Goal: Task Accomplishment & Management: Complete application form

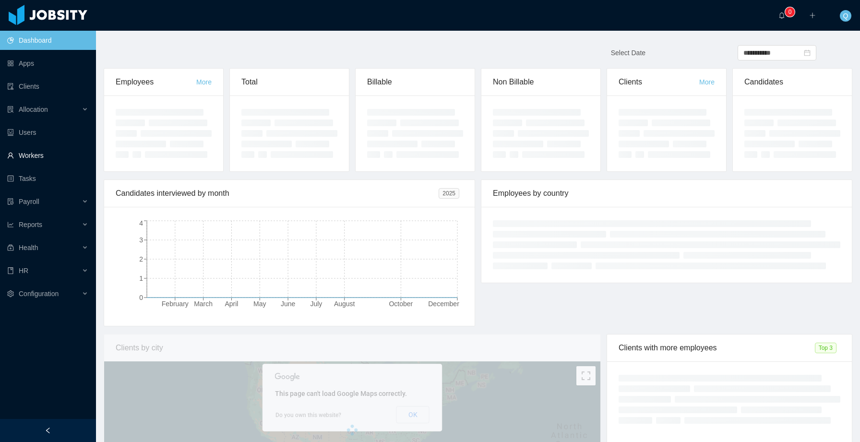
click at [53, 153] on link "Workers" at bounding box center [47, 155] width 81 height 19
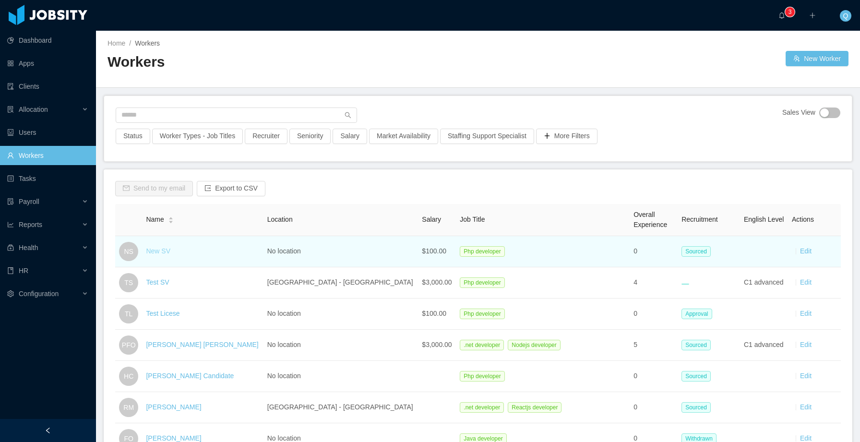
click at [165, 253] on link "New SV" at bounding box center [158, 251] width 24 height 8
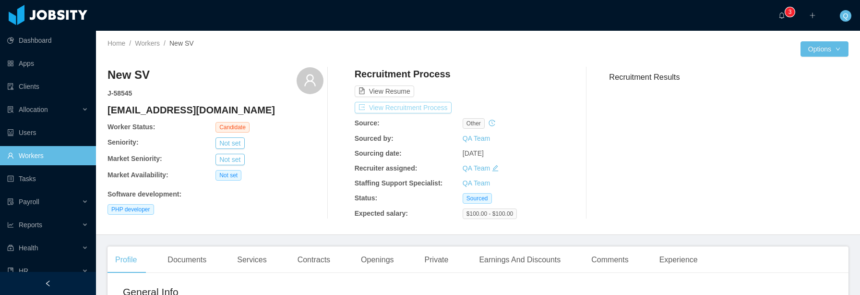
click at [415, 108] on button "View Recruitment Process" at bounding box center [403, 108] width 97 height 12
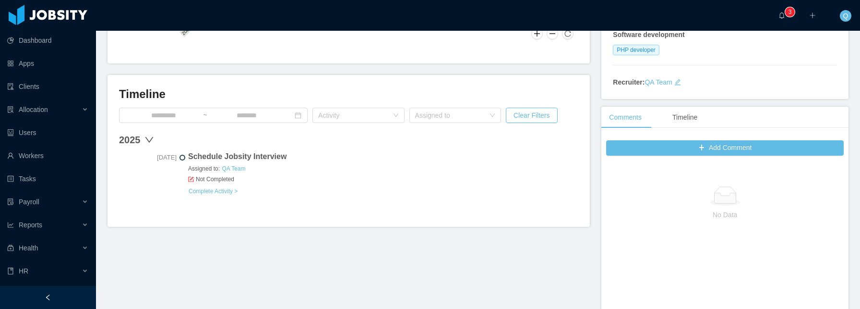
scroll to position [116, 0]
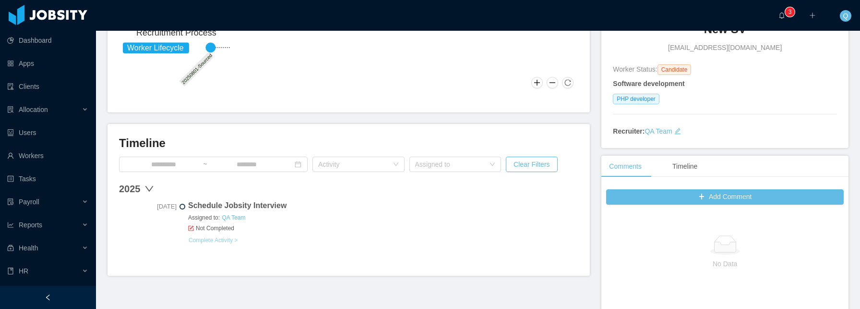
click at [222, 240] on link "Complete Activity >" at bounding box center [213, 240] width 50 height 8
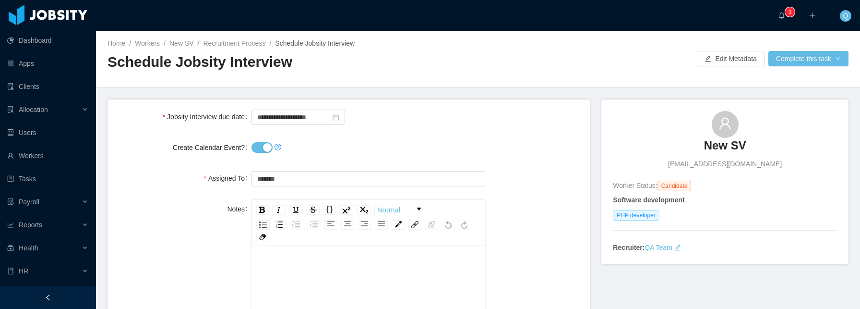
click at [264, 150] on button "Create Calendar Event?" at bounding box center [261, 147] width 21 height 11
click at [804, 60] on button "Complete this task" at bounding box center [808, 58] width 80 height 15
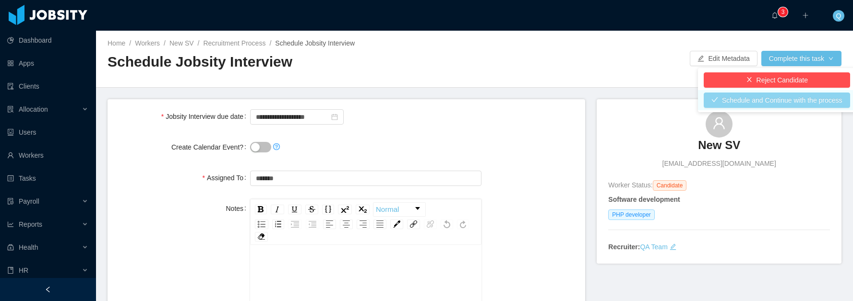
click at [765, 98] on button "Schedule and Continue with the process" at bounding box center [776, 100] width 146 height 15
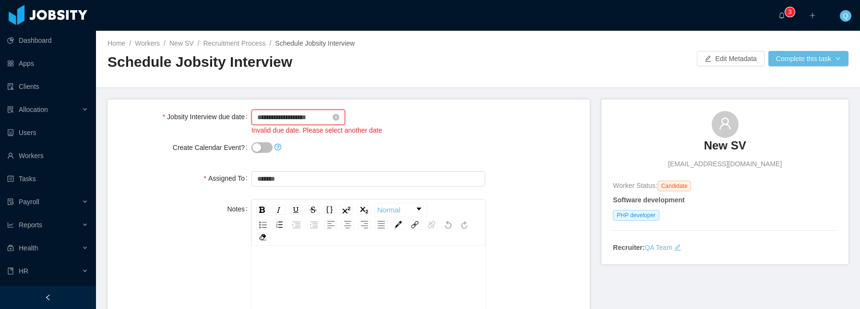
click at [266, 118] on input "**********" at bounding box center [298, 116] width 94 height 15
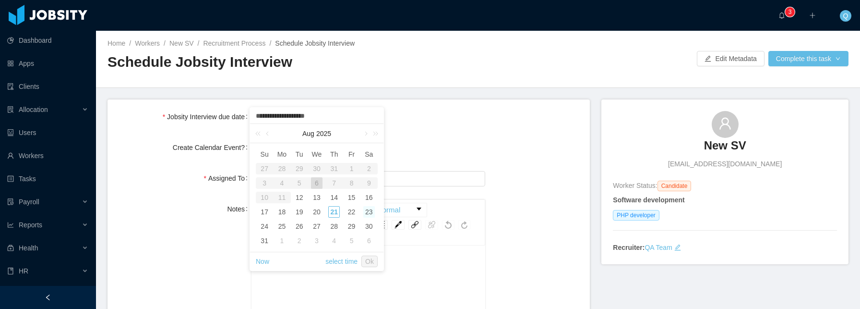
click at [367, 212] on div "23" at bounding box center [369, 212] width 12 height 12
type input "**********"
click at [333, 211] on div "21" at bounding box center [334, 212] width 12 height 12
type input "**********"
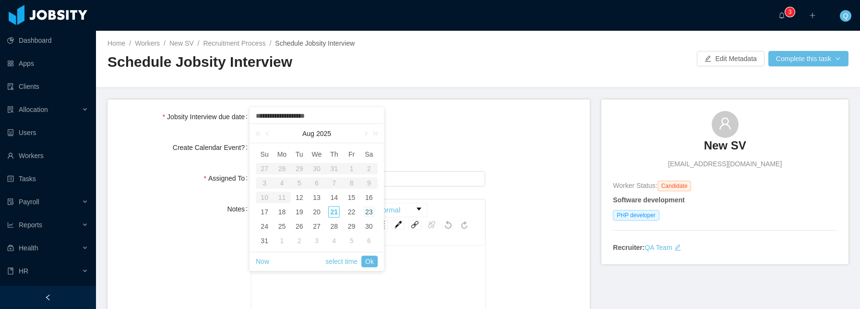
type input "**********"
click at [366, 261] on link "Ok" at bounding box center [369, 261] width 16 height 12
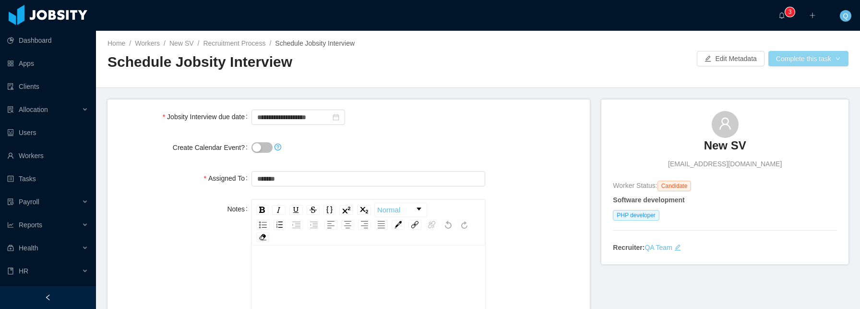
click at [784, 62] on button "Complete this task" at bounding box center [808, 58] width 80 height 15
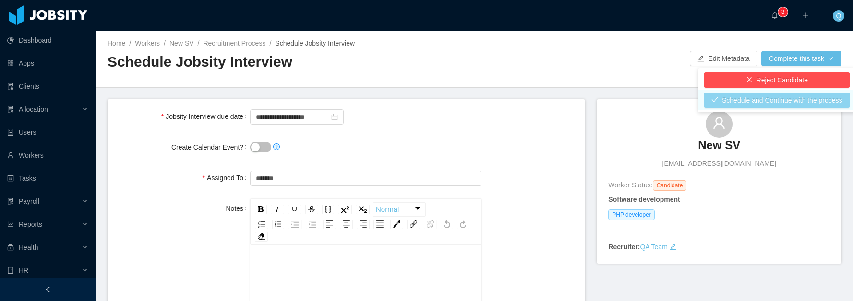
click at [772, 100] on button "Schedule and Continue with the process" at bounding box center [776, 100] width 146 height 15
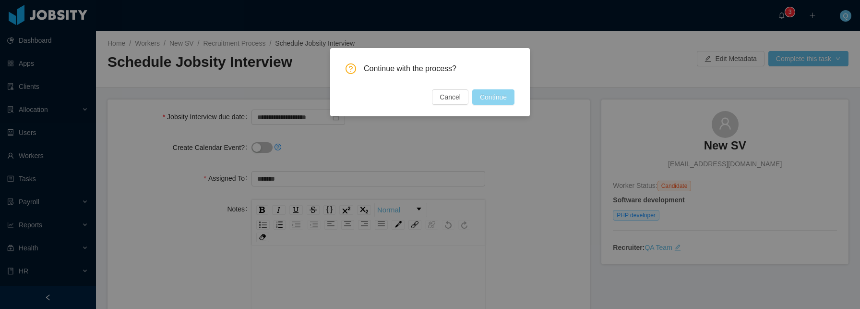
click at [492, 99] on button "Continue" at bounding box center [493, 96] width 42 height 15
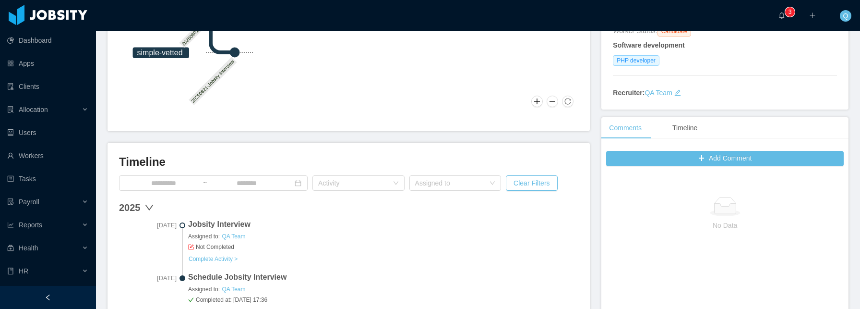
scroll to position [272, 0]
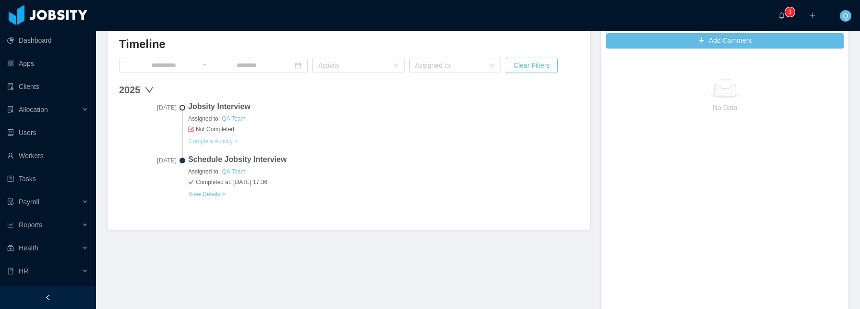
click at [216, 142] on link "Complete Activity >" at bounding box center [213, 141] width 50 height 8
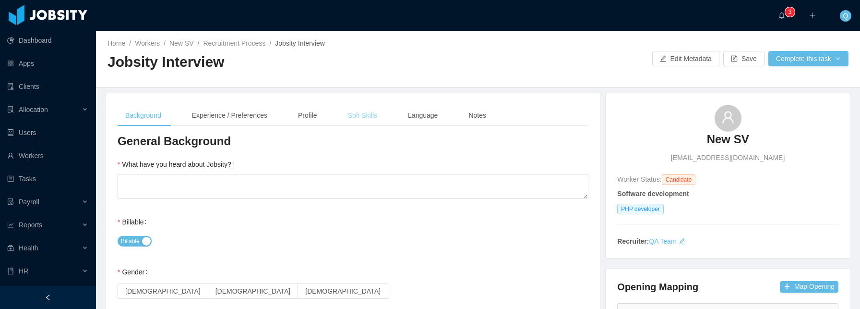
click at [363, 118] on div "Soft Skills" at bounding box center [362, 116] width 45 height 22
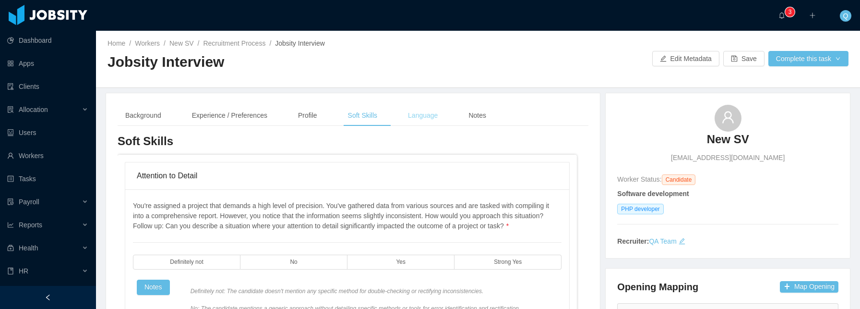
click at [429, 114] on div "Language" at bounding box center [422, 116] width 45 height 22
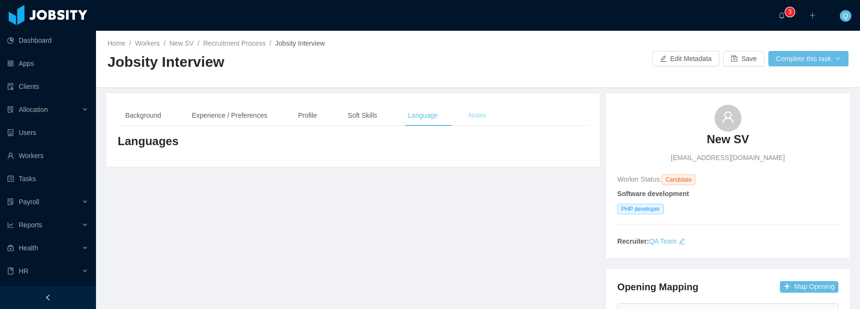
click at [478, 114] on div "Notes" at bounding box center [477, 116] width 33 height 22
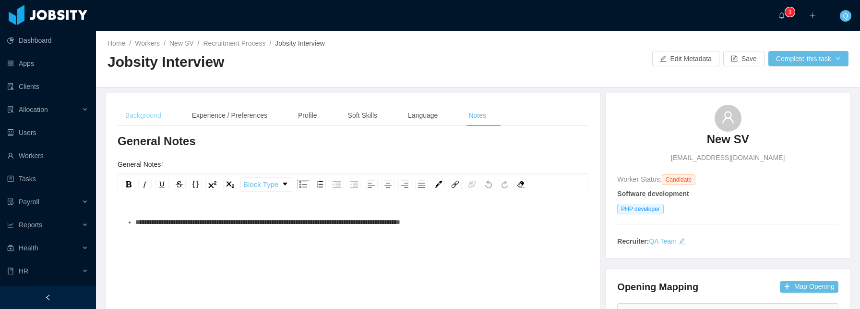
click at [159, 119] on div "Background" at bounding box center [143, 116] width 51 height 22
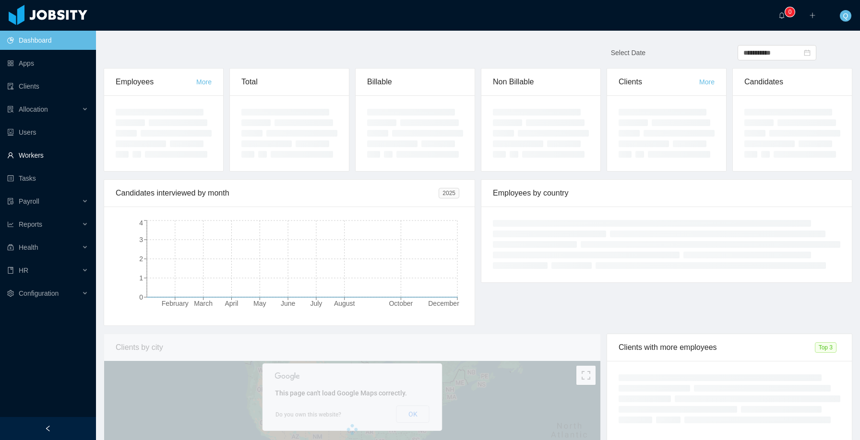
click at [53, 154] on link "Workers" at bounding box center [47, 155] width 81 height 19
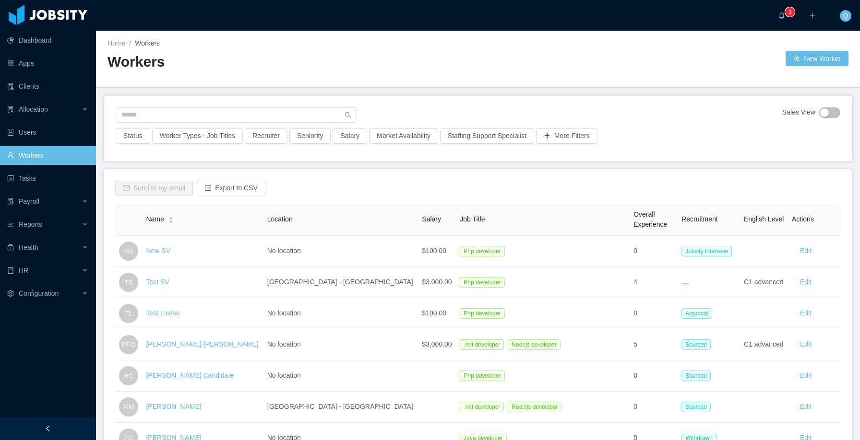
click at [161, 253] on link "New SV" at bounding box center [158, 251] width 24 height 8
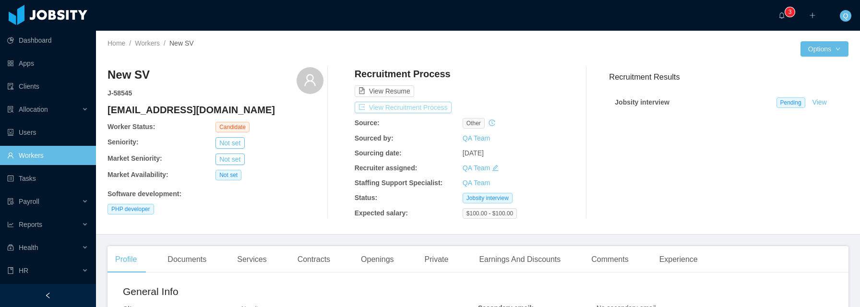
click at [400, 110] on button "View Recruitment Process" at bounding box center [403, 108] width 97 height 12
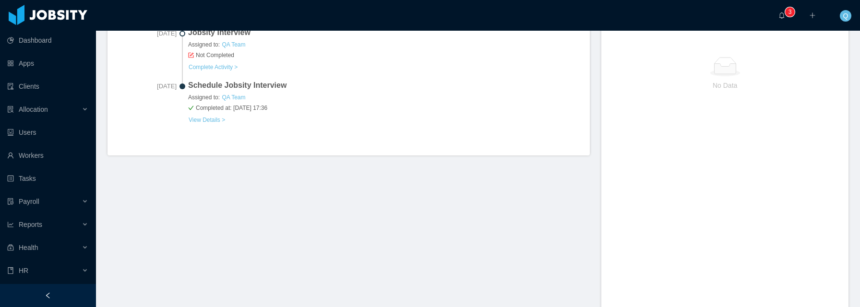
scroll to position [318, 0]
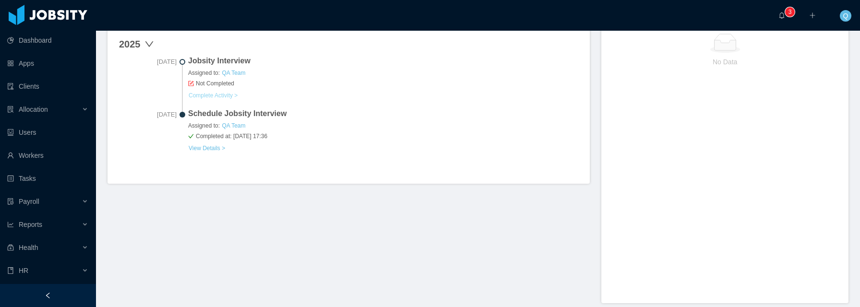
click at [231, 95] on link "Complete Activity >" at bounding box center [213, 96] width 50 height 8
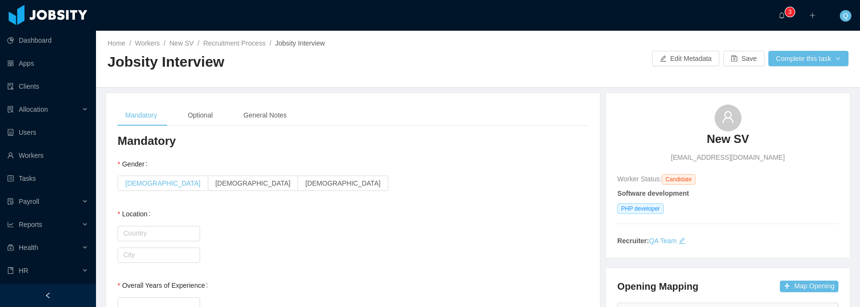
click at [147, 184] on span "[DEMOGRAPHIC_DATA]" at bounding box center [162, 183] width 75 height 8
click at [170, 232] on input "text" at bounding box center [159, 233] width 83 height 15
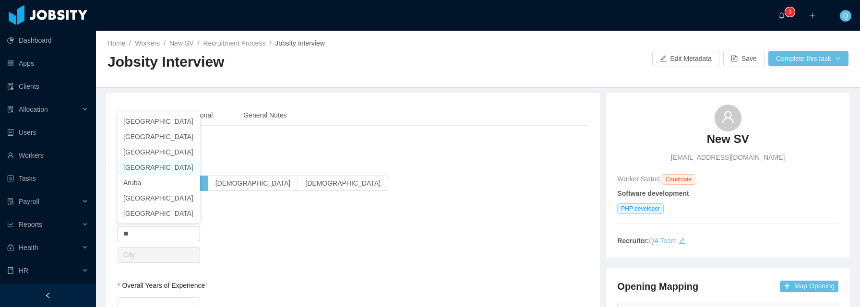
click at [155, 168] on li "[GEOGRAPHIC_DATA]" at bounding box center [159, 167] width 83 height 15
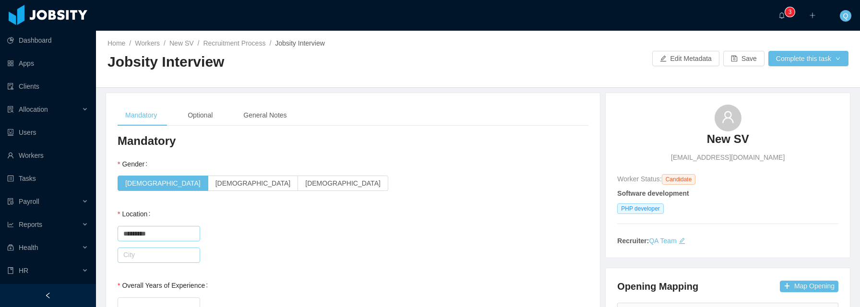
type input "*********"
click at [159, 252] on input "text" at bounding box center [159, 255] width 83 height 15
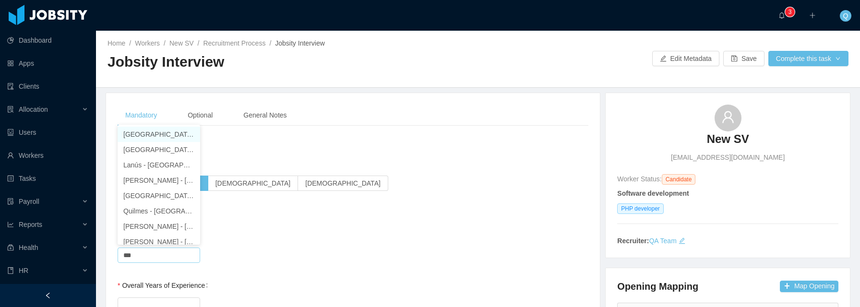
click at [151, 133] on li "Buenos Aires - Buenos Aires, Ciudad Autónoma de" at bounding box center [159, 134] width 83 height 15
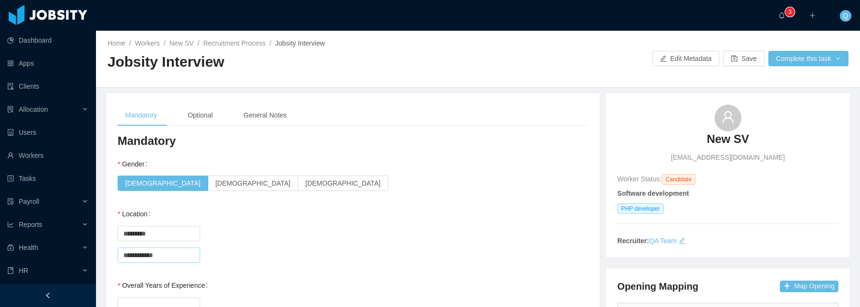
type input "**********"
click at [357, 228] on div "Country ********* Argentina" at bounding box center [353, 233] width 471 height 19
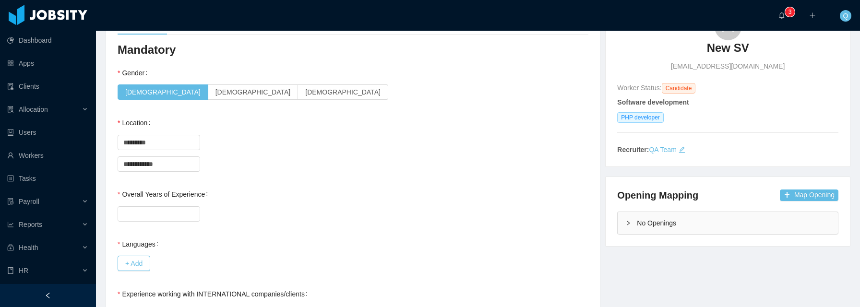
scroll to position [122, 0]
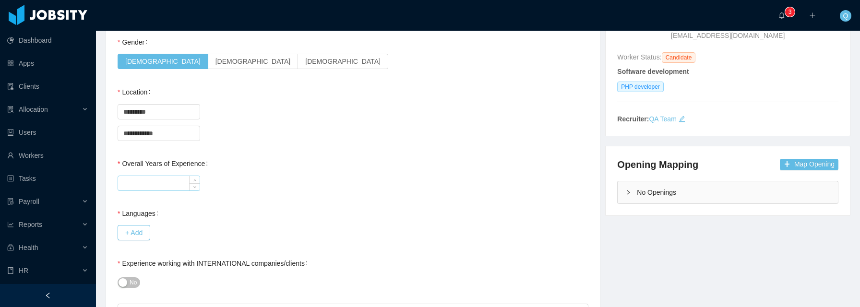
click at [156, 179] on input "Overall Years of Experience" at bounding box center [159, 183] width 82 height 14
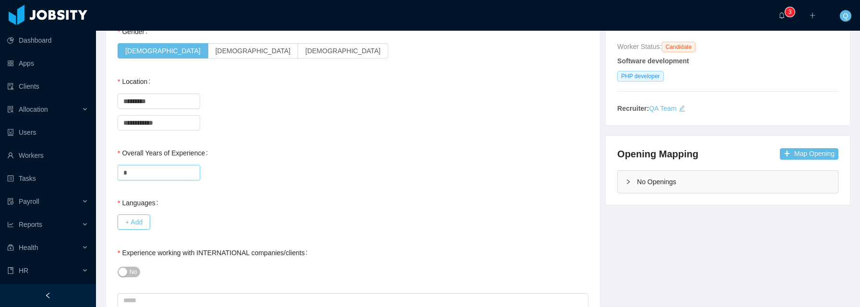
scroll to position [133, 0]
type input "*"
click at [144, 222] on button "+ Add" at bounding box center [134, 221] width 33 height 15
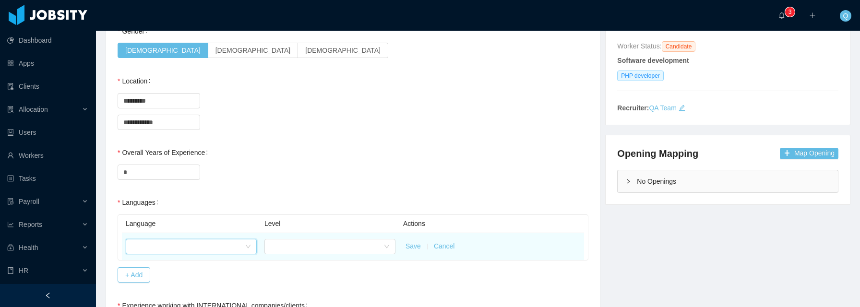
click at [178, 250] on div at bounding box center [187, 246] width 113 height 14
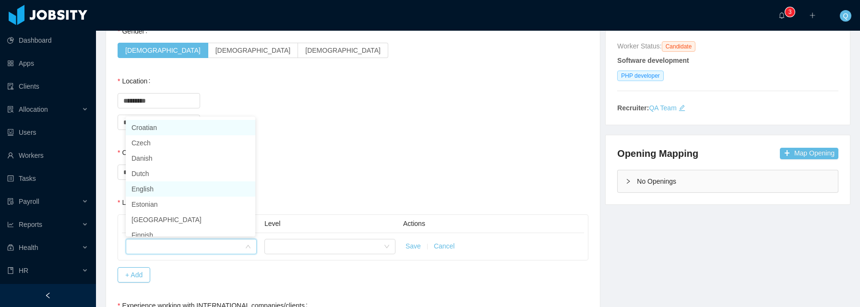
scroll to position [154, 0]
click at [169, 189] on li "English" at bounding box center [191, 186] width 130 height 15
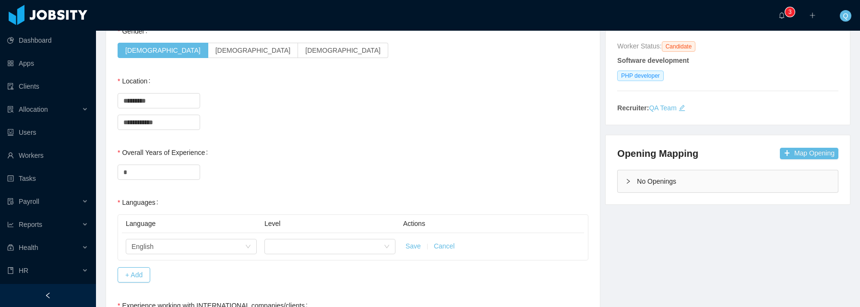
click at [306, 179] on div "*" at bounding box center [353, 171] width 471 height 19
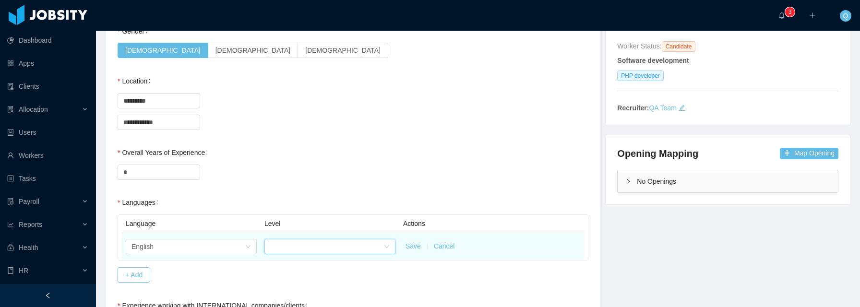
click at [311, 248] on div at bounding box center [326, 246] width 113 height 14
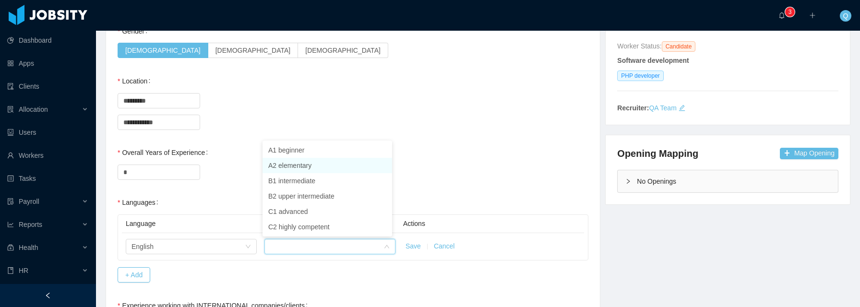
click at [314, 167] on li "A2 elementary" at bounding box center [327, 165] width 130 height 15
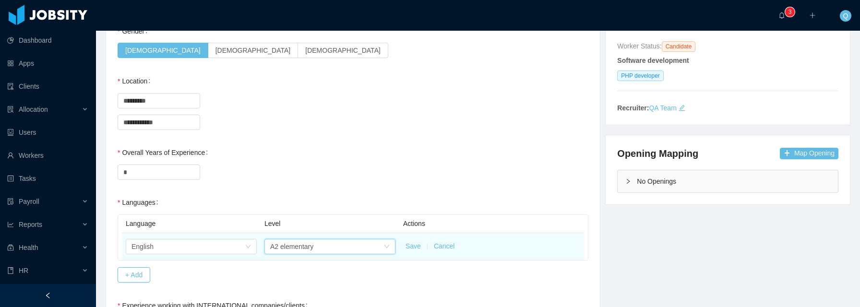
click at [406, 246] on button "Save" at bounding box center [412, 246] width 15 height 10
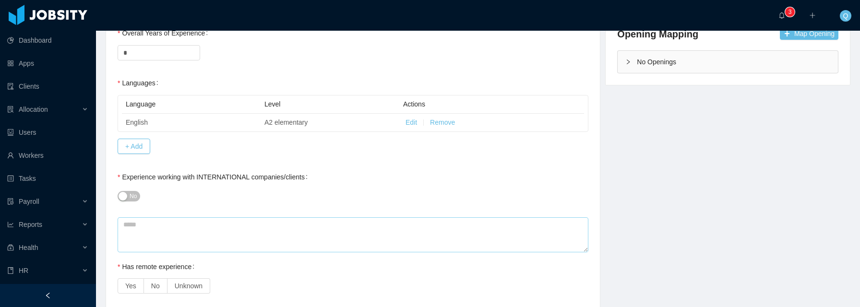
scroll to position [337, 0]
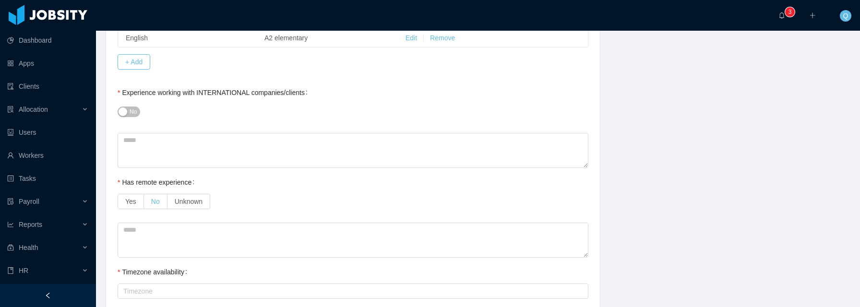
click at [159, 202] on span "No" at bounding box center [155, 202] width 9 height 8
click at [138, 203] on label "Yes" at bounding box center [131, 201] width 26 height 15
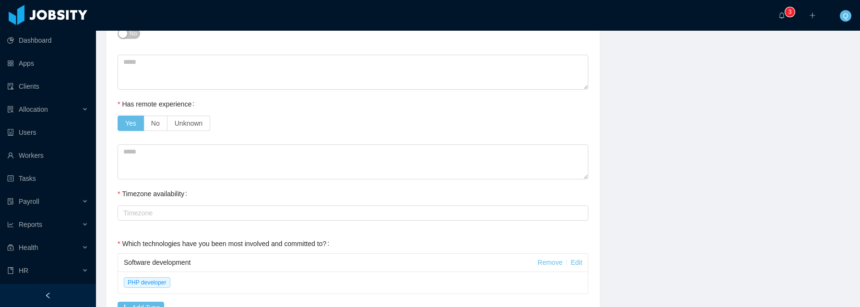
scroll to position [466, 0]
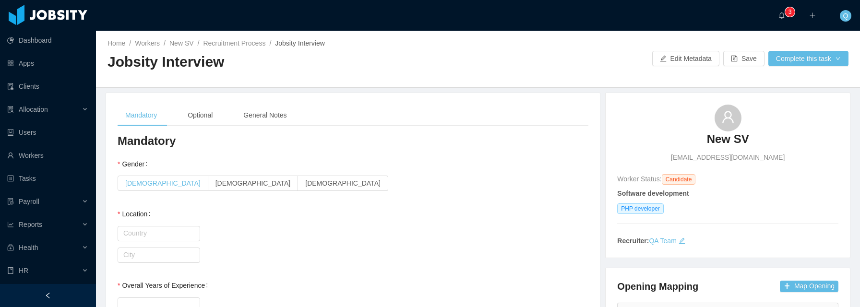
click at [144, 184] on span "[DEMOGRAPHIC_DATA]" at bounding box center [162, 183] width 75 height 8
click at [168, 231] on input "text" at bounding box center [159, 233] width 83 height 15
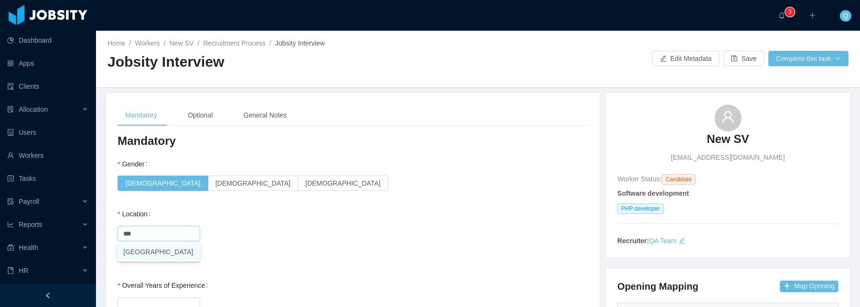
click at [166, 250] on li "[GEOGRAPHIC_DATA]" at bounding box center [159, 251] width 83 height 15
type input "*********"
click at [156, 255] on input "text" at bounding box center [159, 255] width 83 height 15
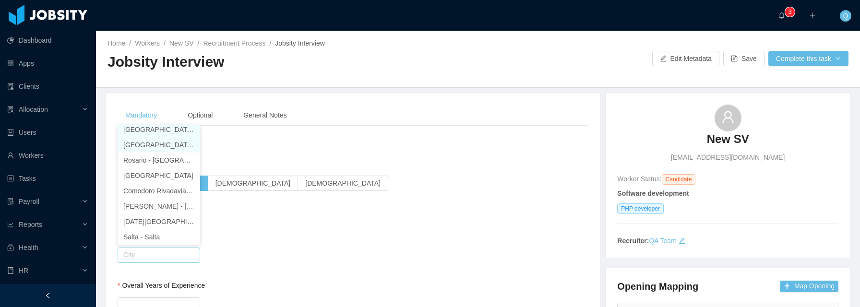
scroll to position [2, 0]
click at [153, 131] on li "[GEOGRAPHIC_DATA] - [GEOGRAPHIC_DATA], [GEOGRAPHIC_DATA]" at bounding box center [159, 132] width 83 height 15
type input "**********"
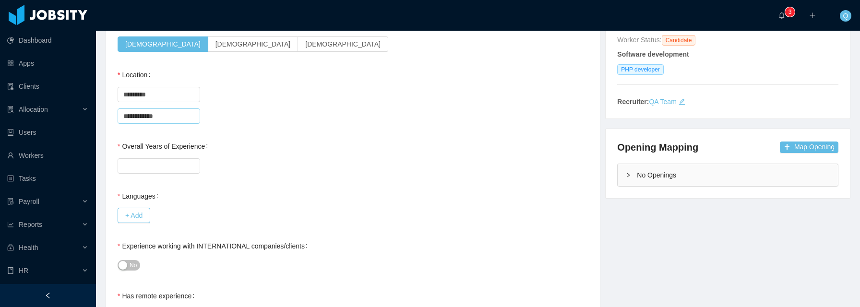
scroll to position [143, 0]
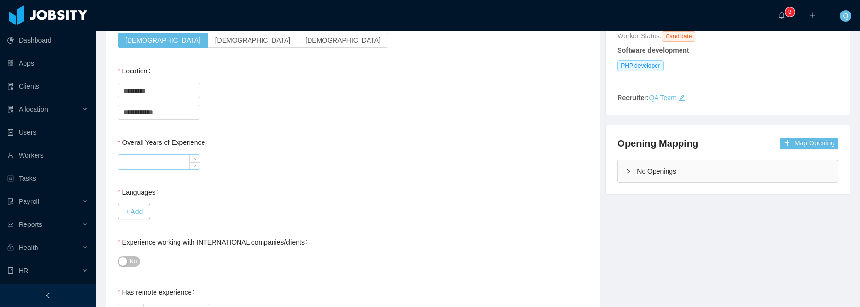
click at [178, 157] on input "Overall Years of Experience" at bounding box center [159, 162] width 82 height 14
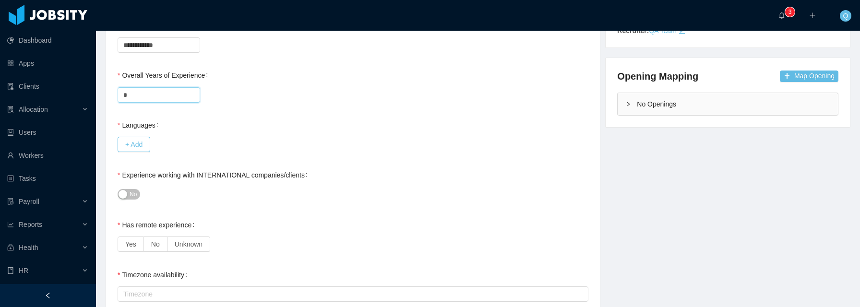
scroll to position [211, 0]
type input "*"
click at [141, 146] on button "+ Add" at bounding box center [134, 143] width 33 height 15
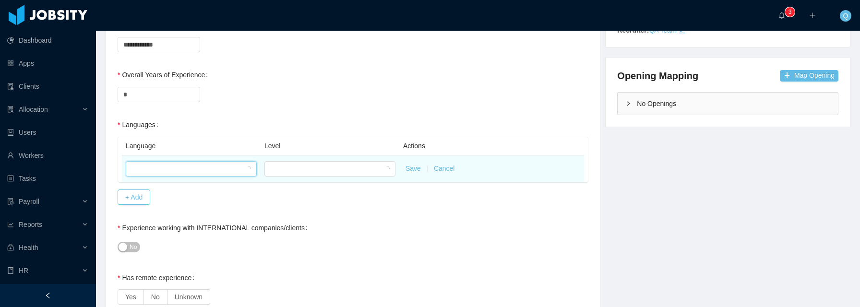
click at [174, 167] on div at bounding box center [187, 169] width 113 height 14
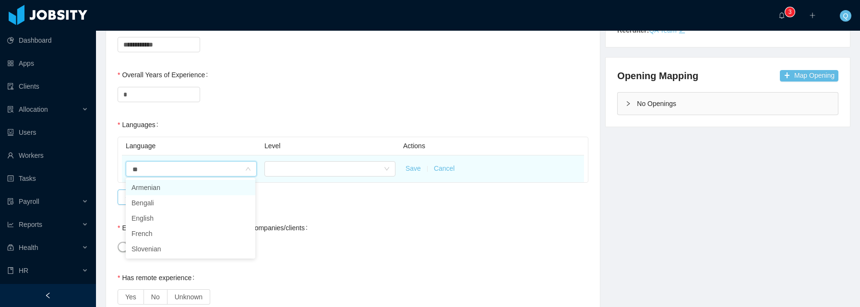
type input "***"
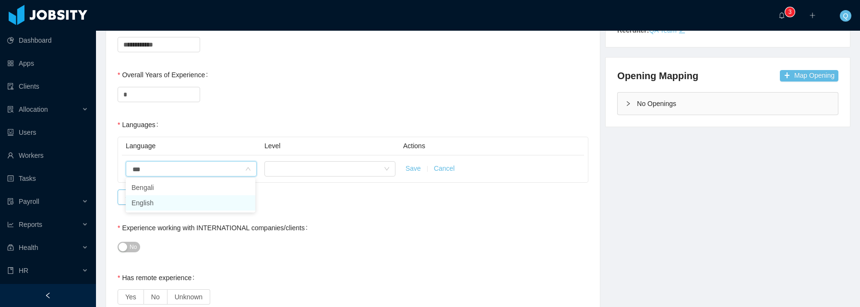
click at [161, 202] on li "English" at bounding box center [191, 202] width 130 height 15
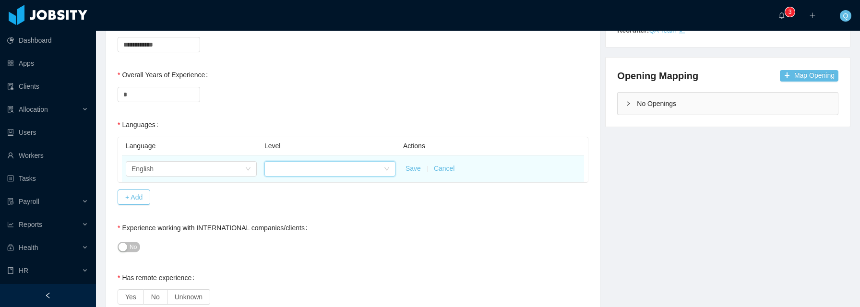
click at [276, 167] on div at bounding box center [326, 169] width 113 height 14
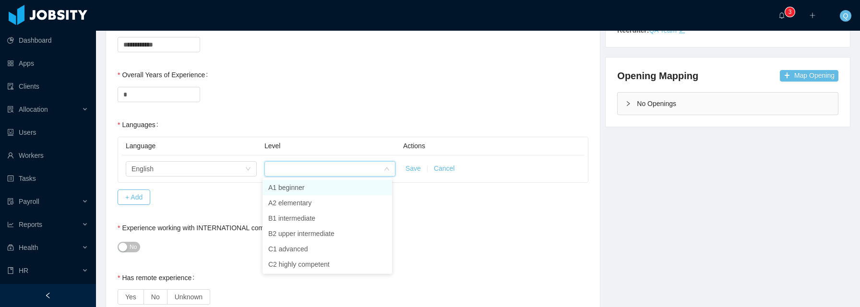
click at [288, 189] on li "A1 beginner" at bounding box center [327, 187] width 130 height 15
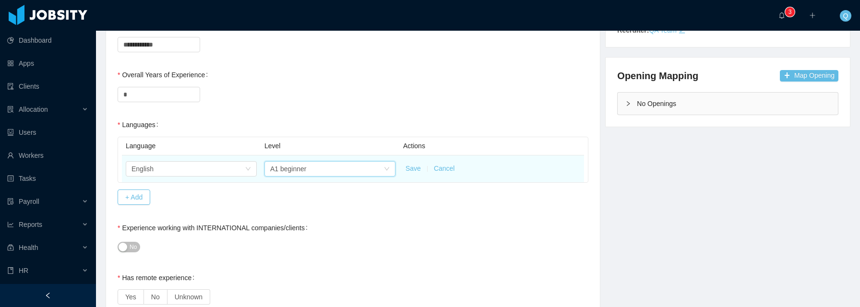
click at [411, 166] on button "Save" at bounding box center [412, 169] width 15 height 10
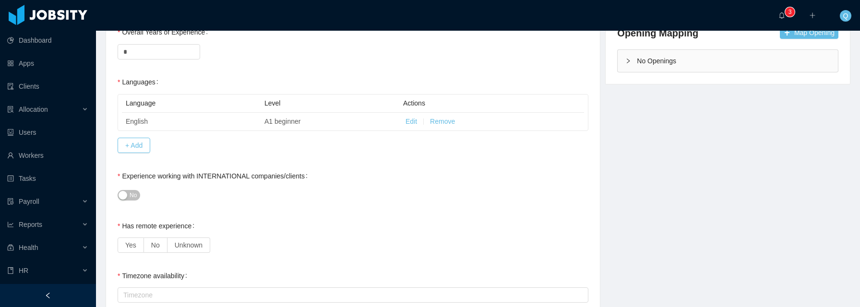
scroll to position [301, 0]
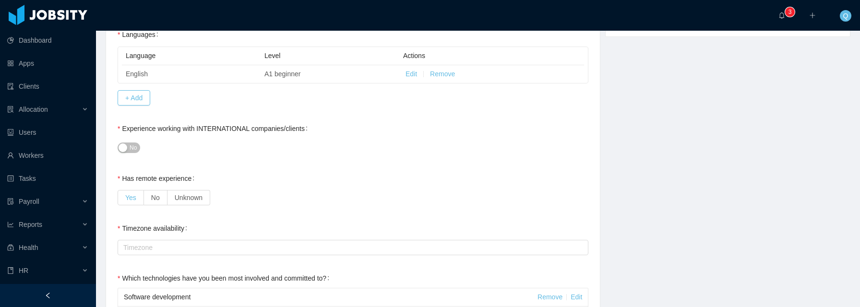
click at [130, 196] on span "Yes" at bounding box center [130, 198] width 11 height 8
click at [177, 247] on div "Timezone" at bounding box center [350, 248] width 455 height 10
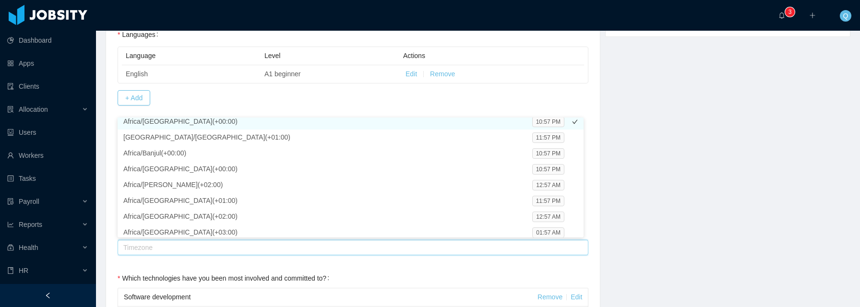
scroll to position [0, 0]
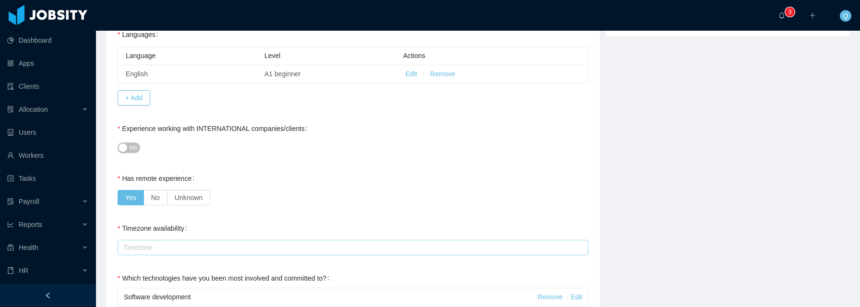
click at [205, 247] on div "Timezone" at bounding box center [350, 248] width 455 height 10
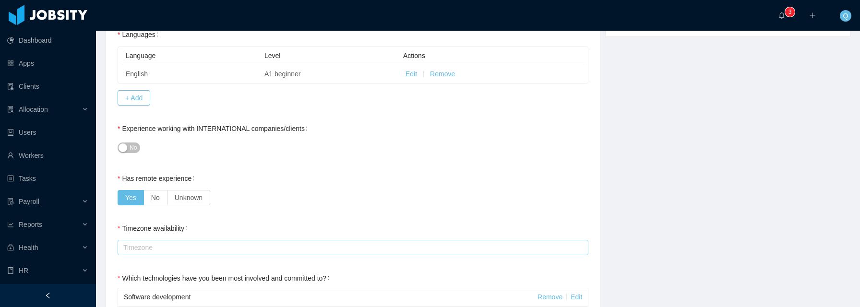
click at [322, 249] on div "Timezone" at bounding box center [350, 248] width 455 height 10
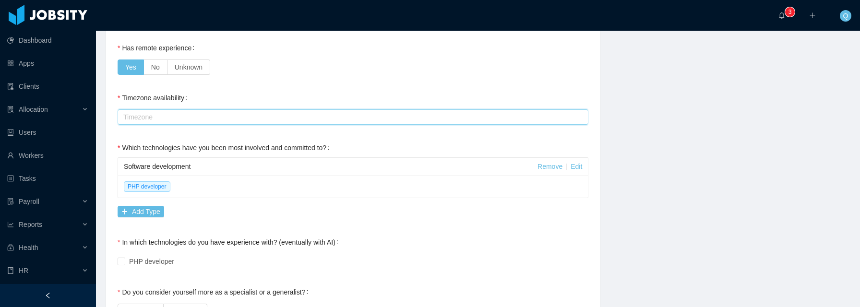
scroll to position [451, 0]
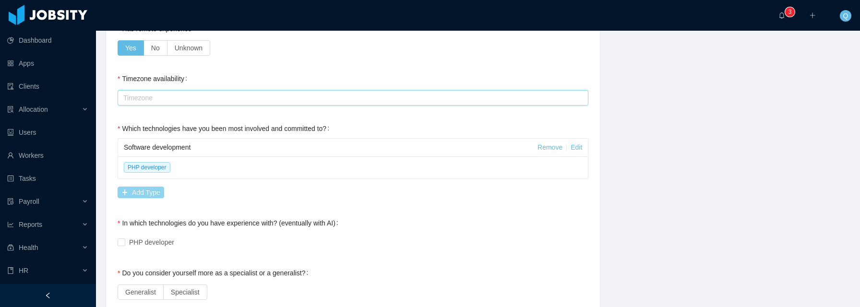
click at [149, 190] on button "Add Type" at bounding box center [141, 193] width 47 height 12
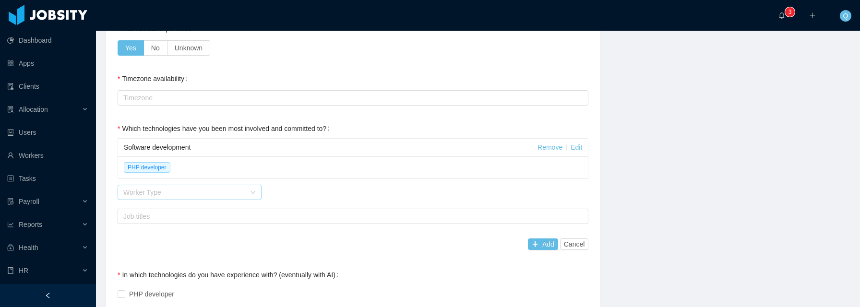
click at [151, 191] on div "Worker Type" at bounding box center [184, 193] width 122 height 10
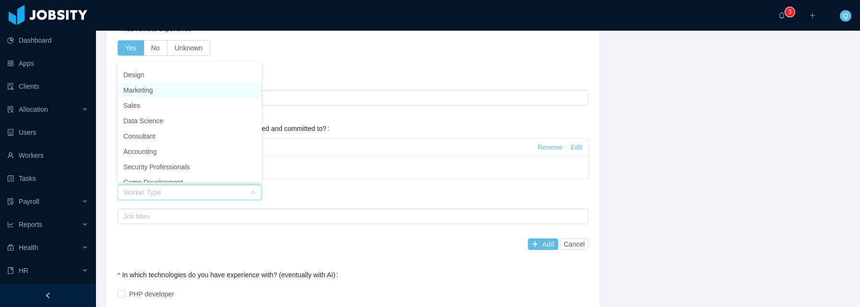
scroll to position [0, 0]
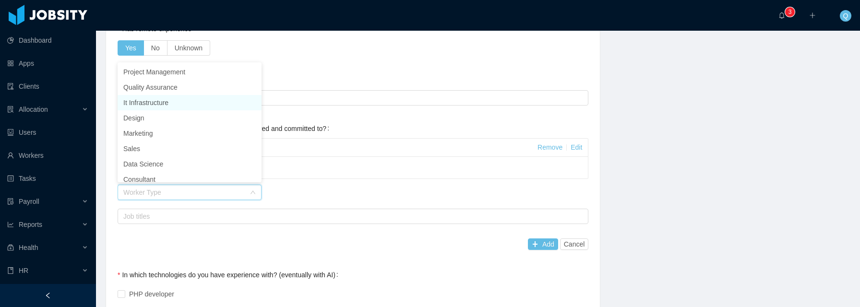
click at [206, 102] on li "It Infrastructure" at bounding box center [190, 102] width 144 height 15
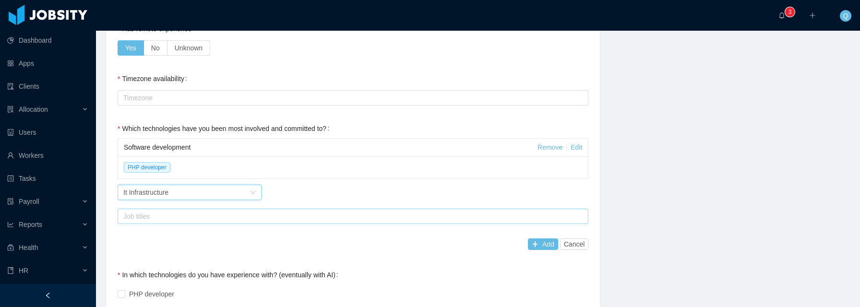
click at [188, 219] on div "Job titles" at bounding box center [350, 217] width 455 height 10
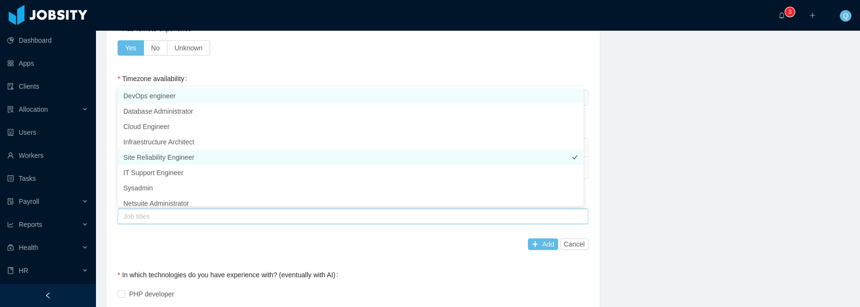
scroll to position [5, 0]
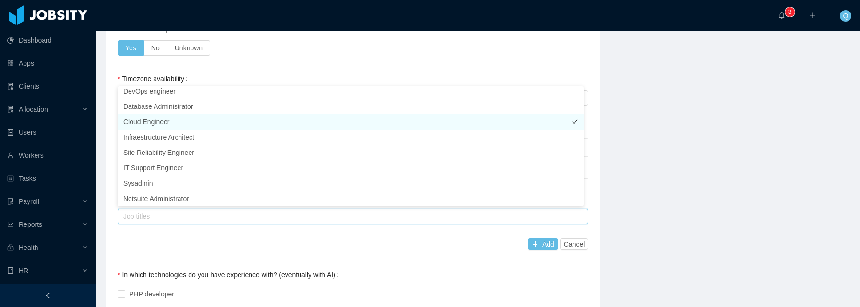
click at [188, 119] on li "Cloud Engineer" at bounding box center [351, 121] width 466 height 15
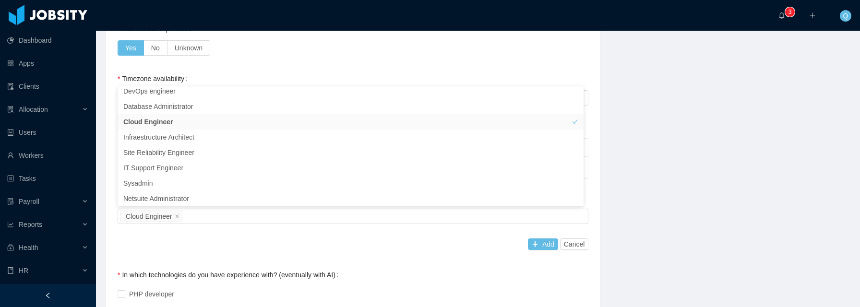
click at [478, 256] on div "**********" at bounding box center [353, 263] width 471 height 1161
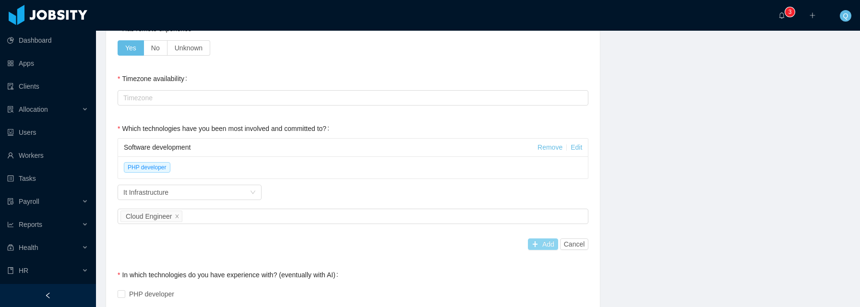
click at [538, 243] on button "Add" at bounding box center [543, 244] width 30 height 12
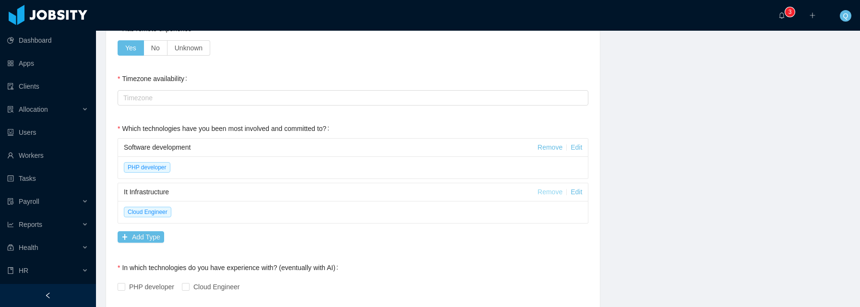
click at [546, 191] on link "Remove" at bounding box center [549, 192] width 25 height 8
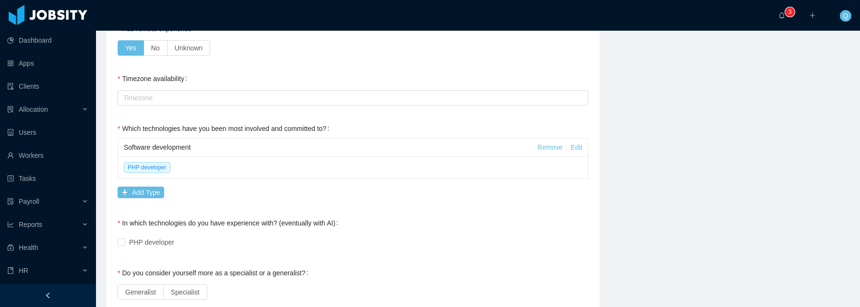
scroll to position [516, 0]
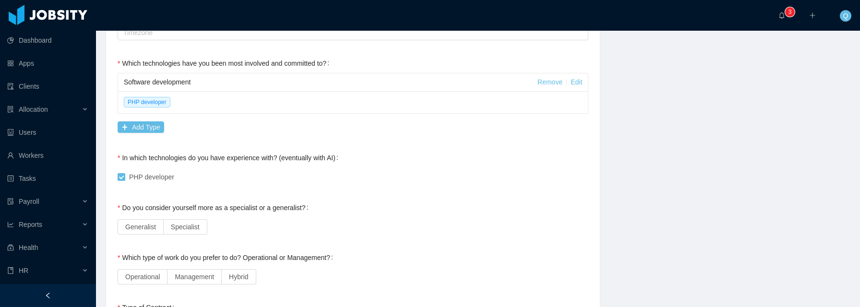
click at [423, 177] on div "PHP developer" at bounding box center [353, 176] width 471 height 19
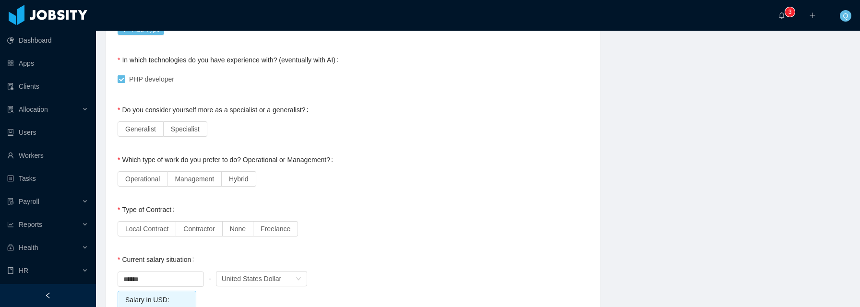
scroll to position [644, 0]
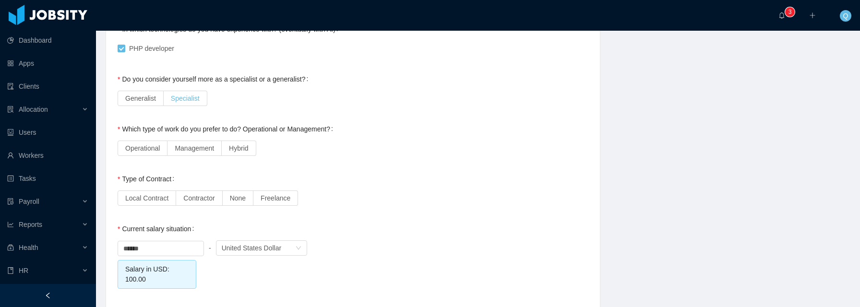
click at [183, 103] on label "Specialist" at bounding box center [186, 98] width 44 height 15
click at [160, 149] on span "Operational" at bounding box center [142, 148] width 35 height 8
click at [275, 200] on span "Freelance" at bounding box center [276, 198] width 30 height 8
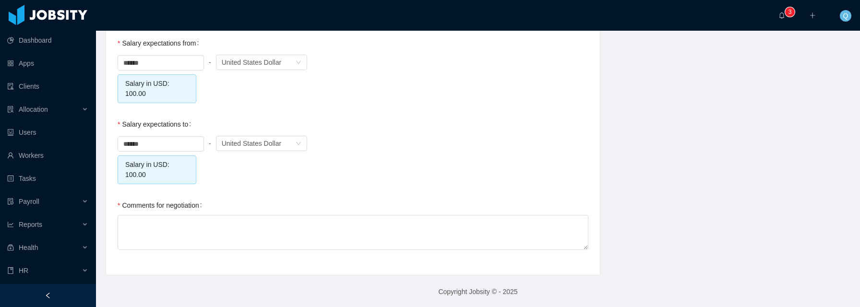
scroll to position [980, 0]
click at [380, 229] on textarea "Comments for negotiation" at bounding box center [353, 231] width 471 height 35
type textarea "**"
type textarea "***"
type textarea "****"
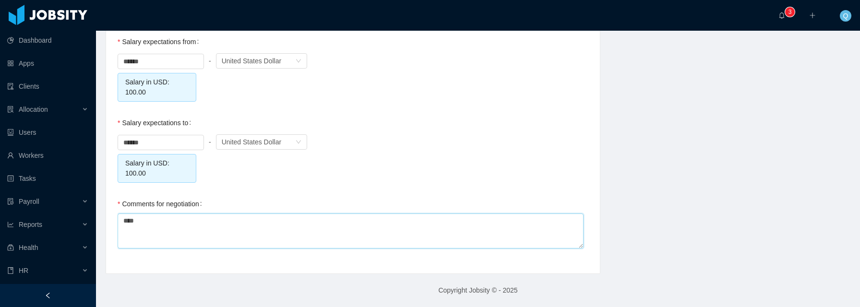
type textarea "****"
type textarea "******"
type textarea "*******"
type textarea "********"
type textarea "*********"
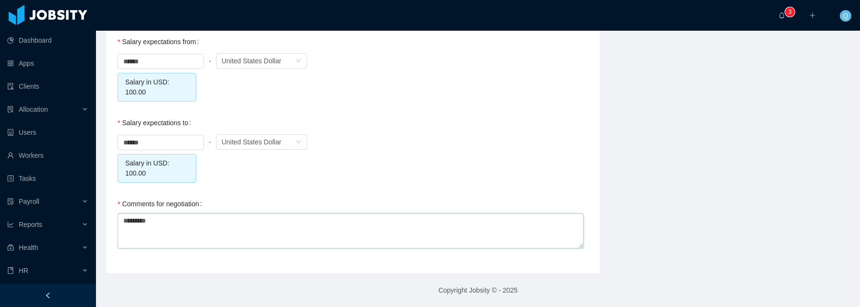
type textarea "**********"
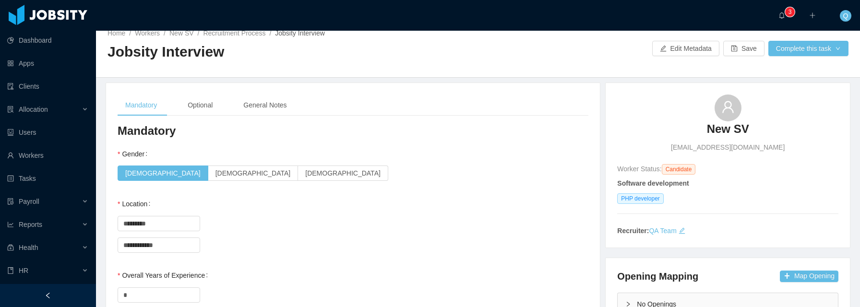
scroll to position [0, 0]
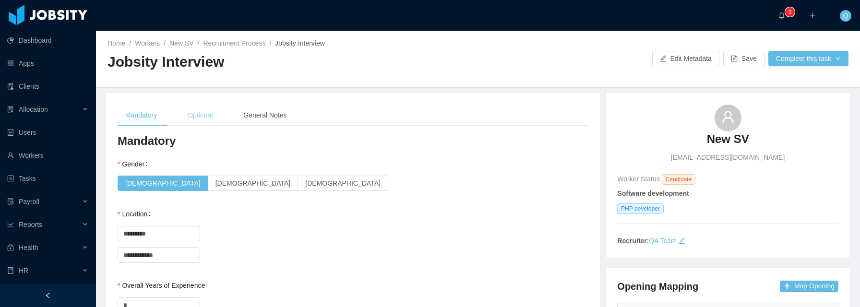
type textarea "**********"
click at [203, 117] on div "Optional" at bounding box center [200, 116] width 40 height 22
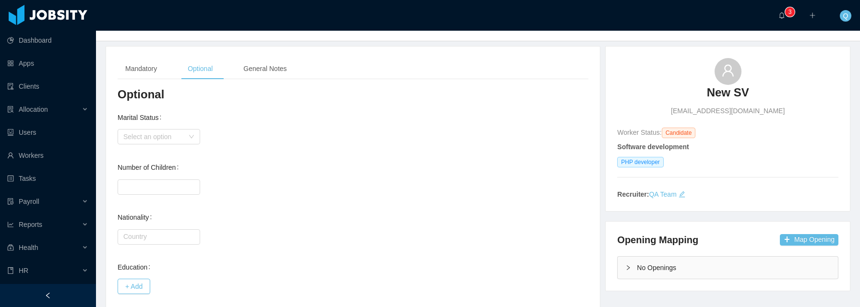
scroll to position [49, 0]
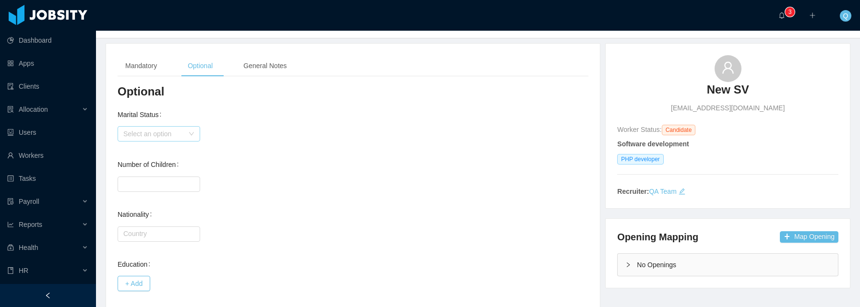
click at [163, 130] on div "Select an option" at bounding box center [153, 134] width 60 height 10
click at [155, 154] on li "Single" at bounding box center [159, 152] width 83 height 15
click at [156, 182] on input "Number of Children" at bounding box center [159, 184] width 82 height 14
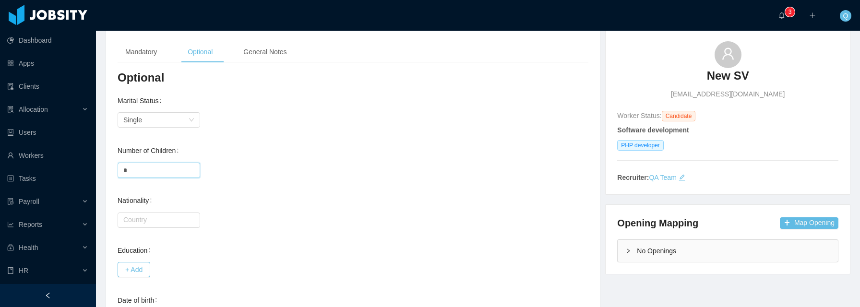
scroll to position [115, 0]
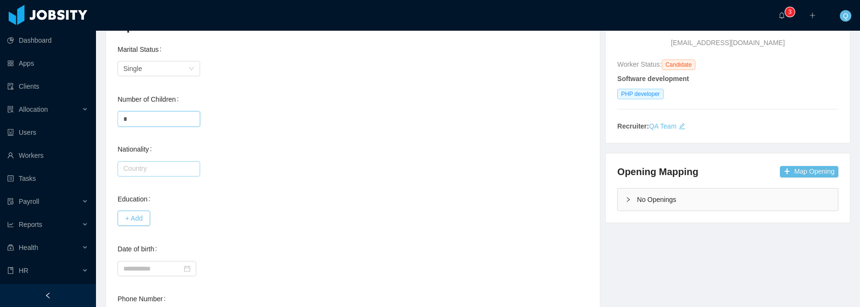
type input "*"
click at [177, 168] on input "text" at bounding box center [159, 168] width 83 height 15
click at [167, 184] on li "[GEOGRAPHIC_DATA]" at bounding box center [159, 186] width 83 height 15
type input "*********"
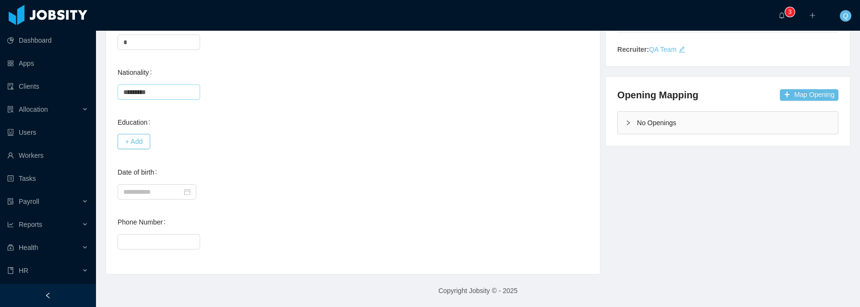
scroll to position [192, 0]
click at [142, 141] on button "+ Add" at bounding box center [134, 140] width 33 height 15
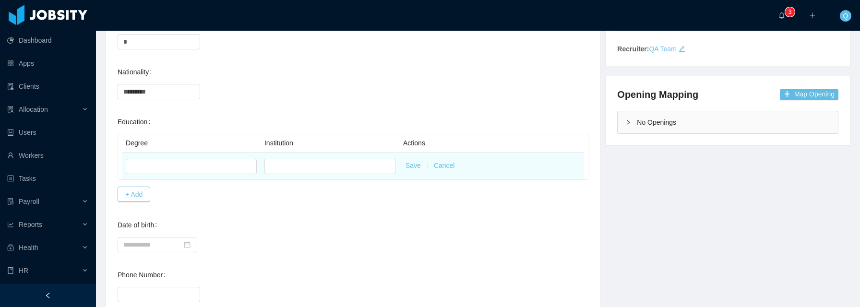
click at [436, 165] on button "Cancel" at bounding box center [444, 166] width 21 height 10
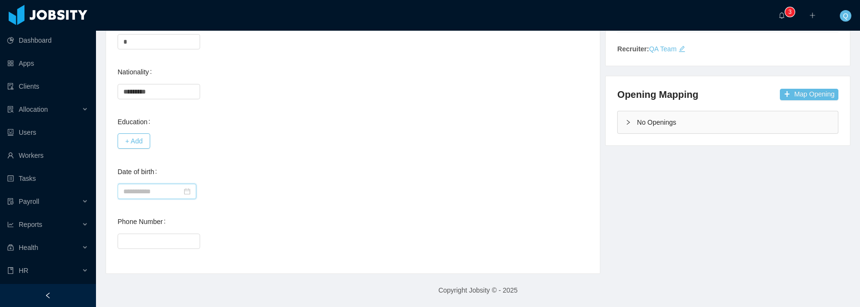
click at [165, 193] on input at bounding box center [157, 191] width 79 height 15
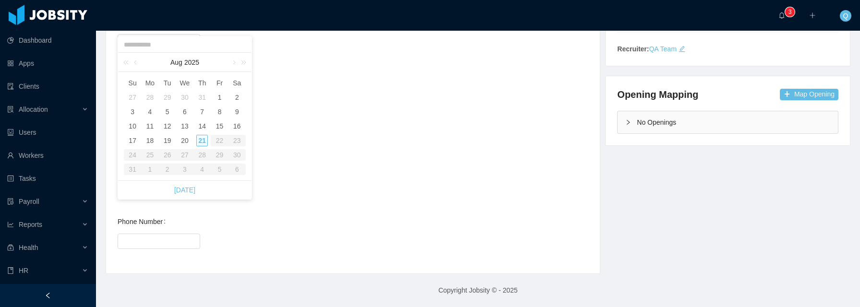
click at [366, 178] on div "Date of birth" at bounding box center [353, 181] width 471 height 38
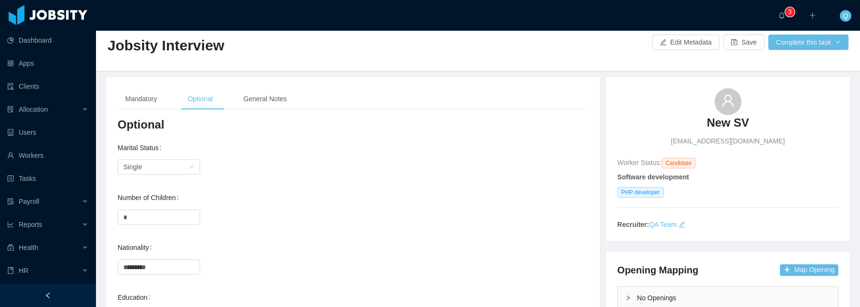
scroll to position [0, 0]
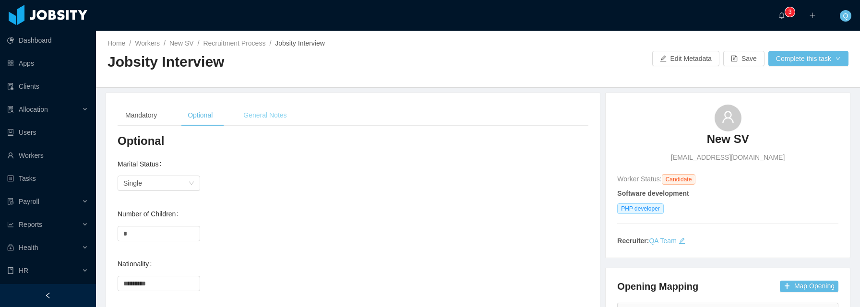
click at [273, 120] on div "General Notes" at bounding box center [265, 116] width 59 height 22
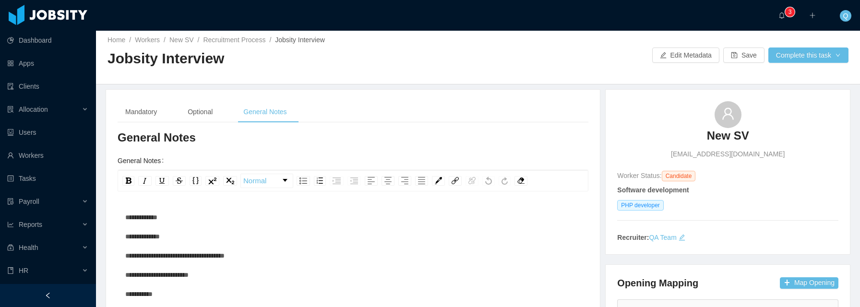
scroll to position [4, 0]
click at [205, 109] on div "Optional" at bounding box center [200, 112] width 40 height 22
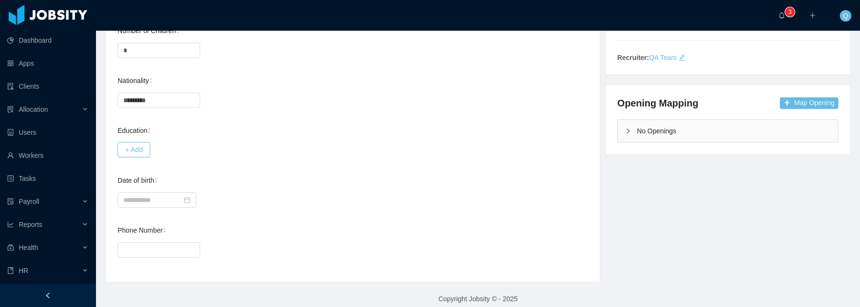
scroll to position [192, 0]
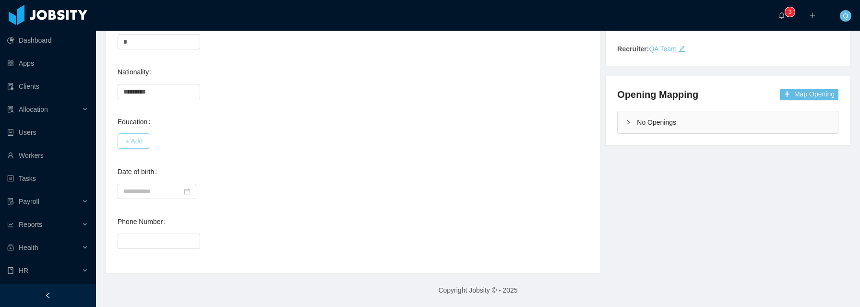
click at [131, 142] on button "+ Add" at bounding box center [134, 140] width 33 height 15
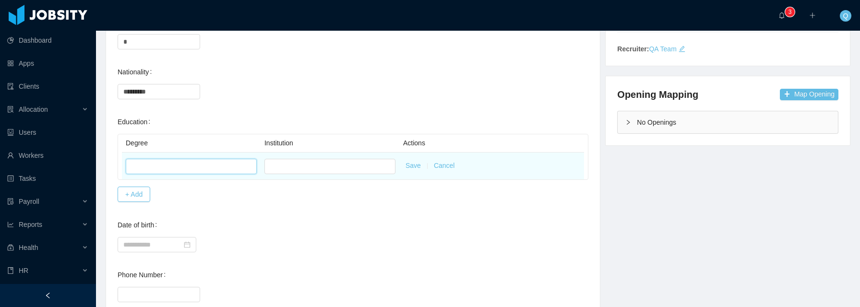
click at [154, 165] on input "text" at bounding box center [191, 166] width 131 height 15
type input "***"
click at [291, 166] on input "text" at bounding box center [329, 166] width 131 height 15
type input "***"
click at [405, 165] on button "Save" at bounding box center [412, 166] width 15 height 10
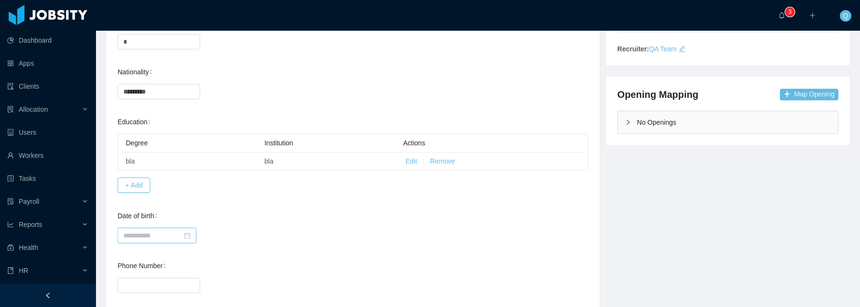
click at [153, 236] on input at bounding box center [157, 235] width 79 height 15
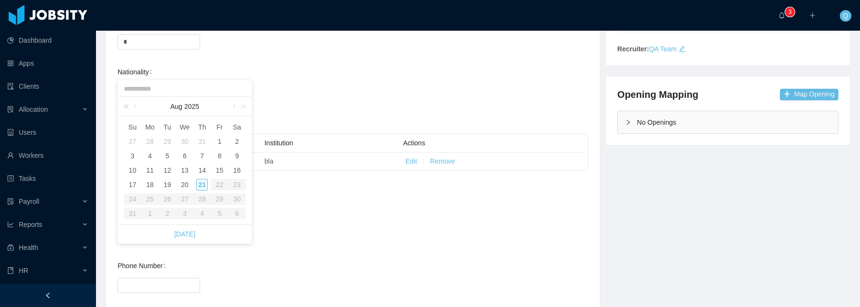
click at [128, 107] on link at bounding box center [127, 106] width 12 height 19
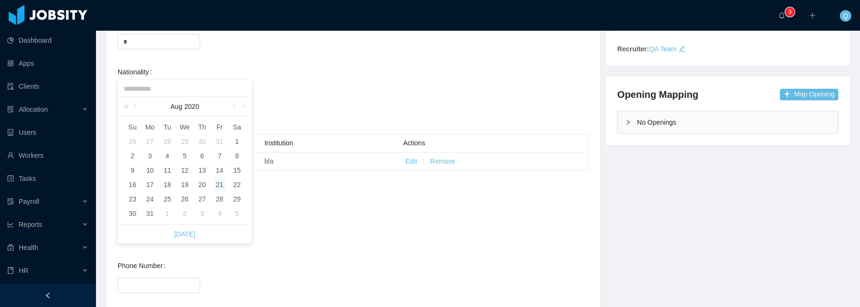
click at [127, 106] on link at bounding box center [127, 106] width 12 height 19
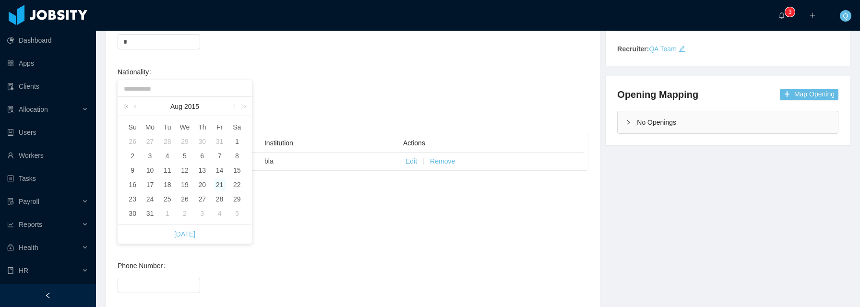
click at [127, 106] on link at bounding box center [127, 106] width 12 height 19
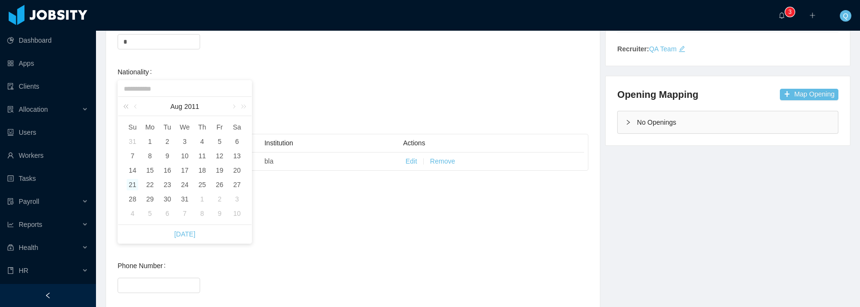
click at [127, 106] on link at bounding box center [127, 106] width 12 height 19
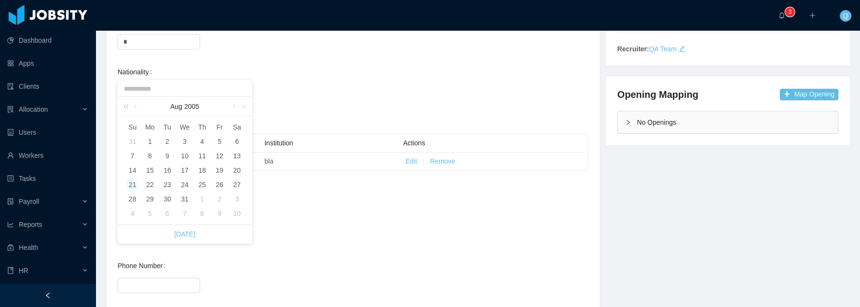
click at [127, 106] on link at bounding box center [127, 106] width 12 height 19
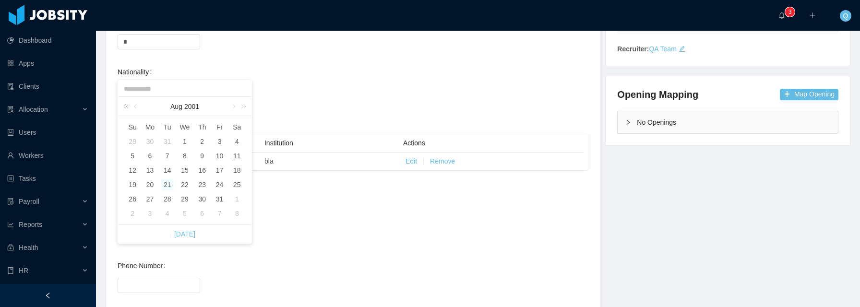
click at [127, 106] on link at bounding box center [127, 106] width 12 height 19
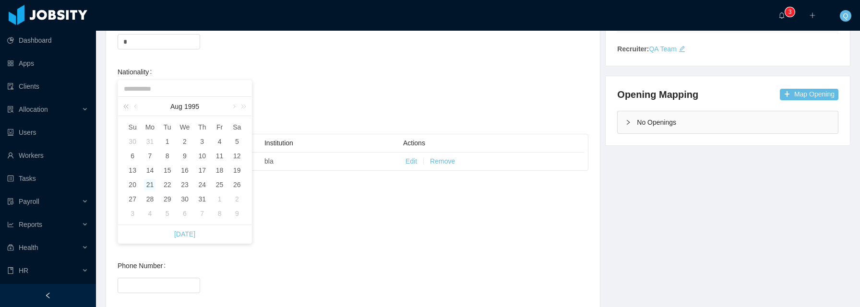
click at [127, 106] on link at bounding box center [127, 106] width 12 height 19
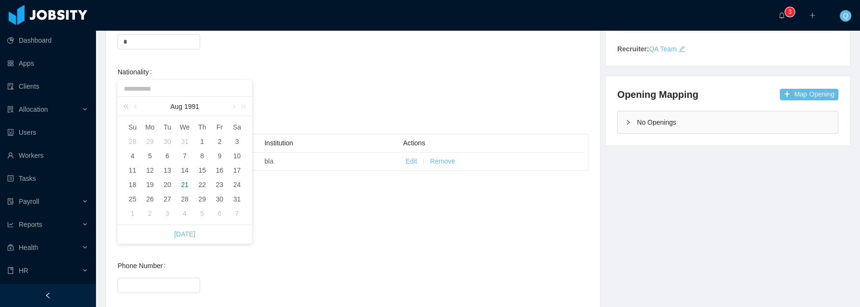
click at [127, 106] on link at bounding box center [127, 106] width 12 height 19
click at [221, 142] on div "5" at bounding box center [220, 142] width 12 height 12
type input "**********"
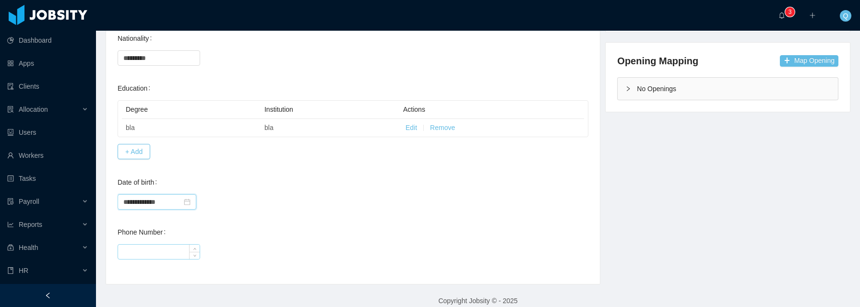
scroll to position [226, 0]
click at [177, 250] on input "Phone Number" at bounding box center [159, 251] width 82 height 14
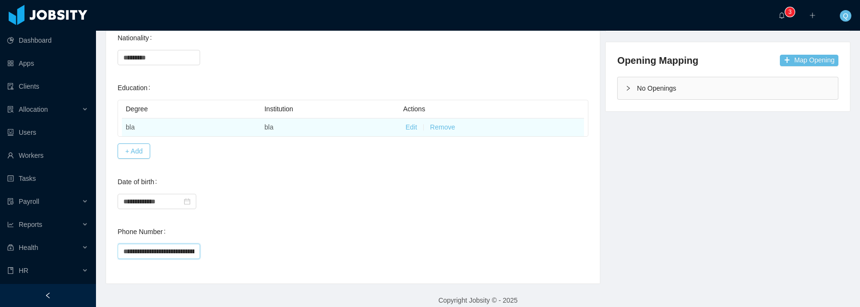
drag, startPoint x: 269, startPoint y: 121, endPoint x: 321, endPoint y: 167, distance: 69.7
click at [269, 121] on td "bla" at bounding box center [330, 128] width 139 height 18
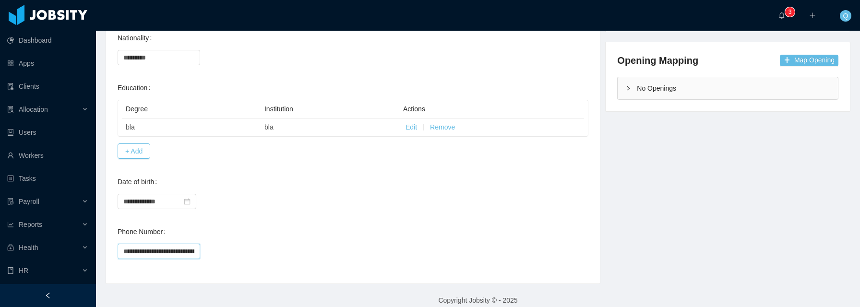
click at [267, 119] on td "bla" at bounding box center [330, 128] width 139 height 18
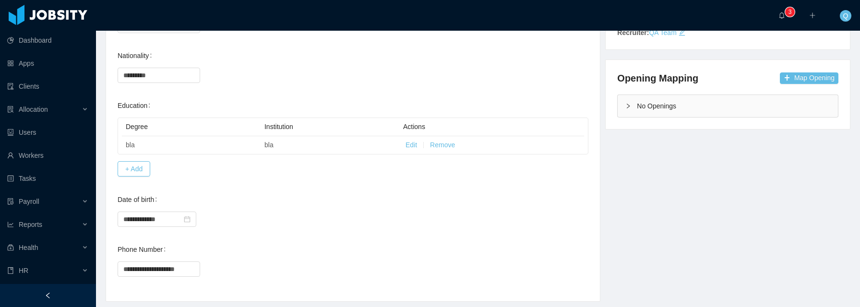
scroll to position [236, 0]
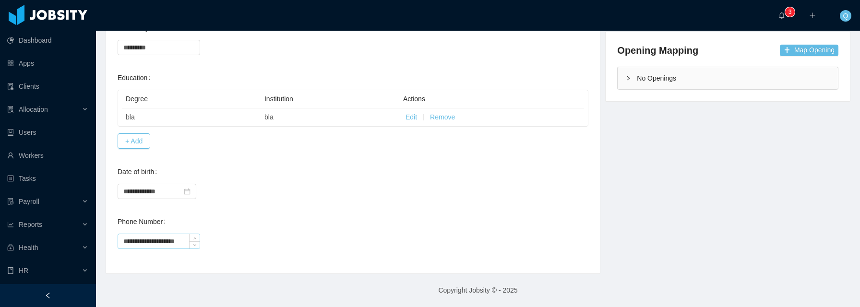
click at [181, 243] on input "**********" at bounding box center [159, 241] width 82 height 14
drag, startPoint x: 190, startPoint y: 242, endPoint x: 380, endPoint y: 241, distance: 189.5
click at [380, 241] on div "**********" at bounding box center [353, 240] width 471 height 19
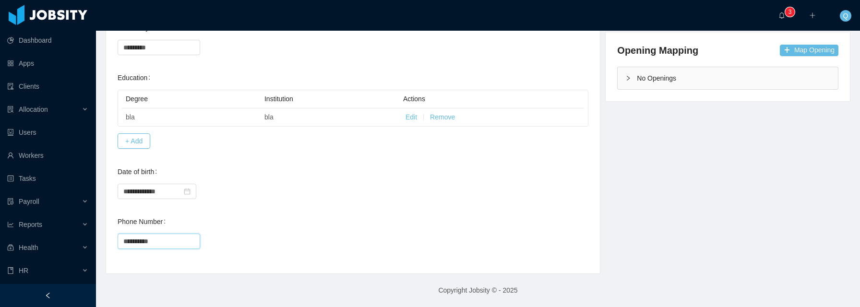
click at [261, 232] on div "**********" at bounding box center [353, 240] width 471 height 19
click at [129, 243] on input "**********" at bounding box center [159, 241] width 82 height 14
click at [169, 243] on input "**********" at bounding box center [159, 241] width 82 height 14
click at [194, 245] on icon "icon: down" at bounding box center [194, 244] width 3 height 3
click at [193, 237] on icon "icon: up" at bounding box center [194, 238] width 3 height 3
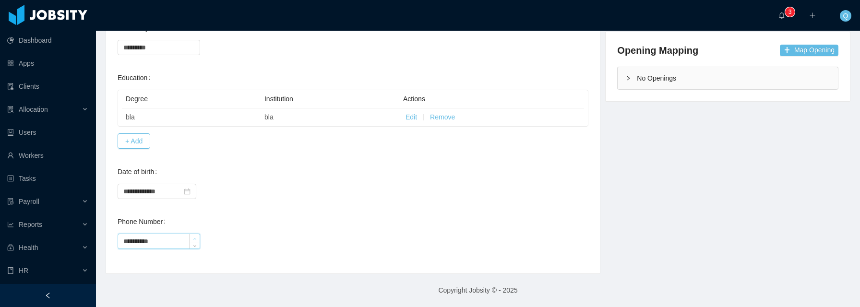
type input "**********"
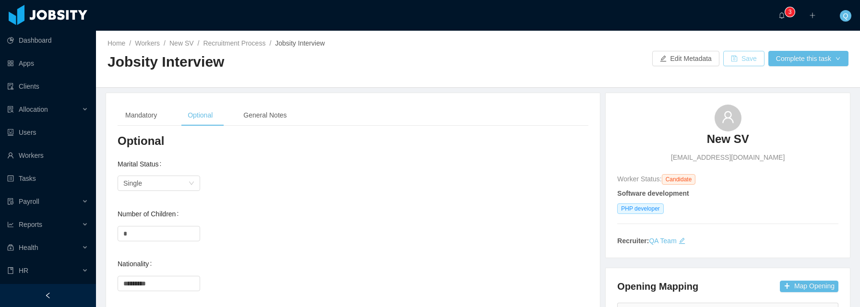
click at [723, 65] on button "Save" at bounding box center [743, 58] width 41 height 15
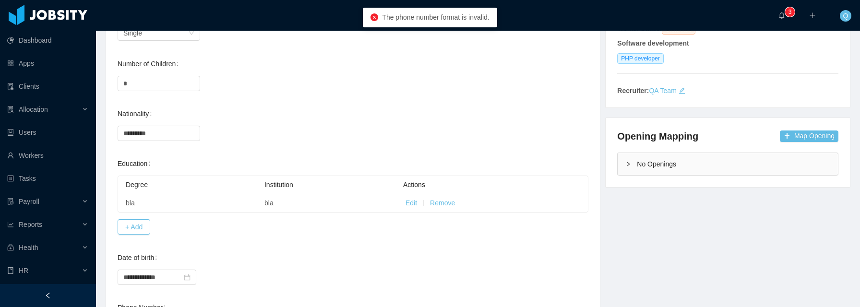
scroll to position [236, 0]
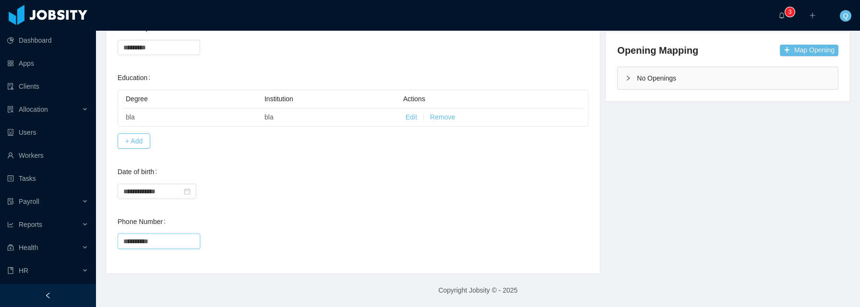
drag, startPoint x: 166, startPoint y: 240, endPoint x: 102, endPoint y: 232, distance: 64.4
click at [103, 232] on div "**********" at bounding box center [478, 65] width 769 height 417
click at [342, 214] on div "Phone Number" at bounding box center [353, 231] width 471 height 38
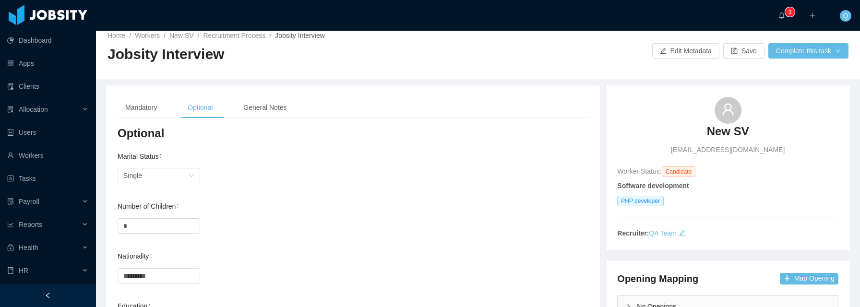
scroll to position [0, 0]
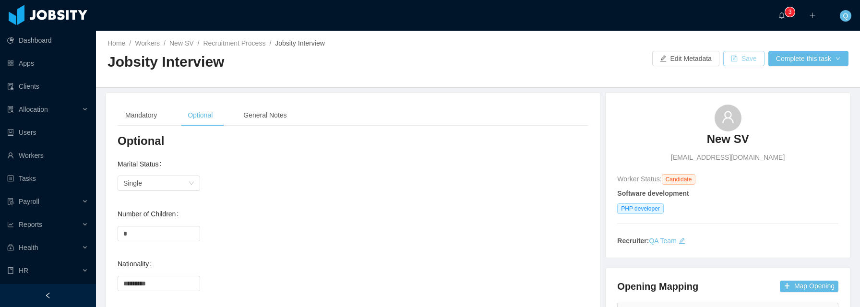
click at [728, 60] on button "Save" at bounding box center [743, 58] width 41 height 15
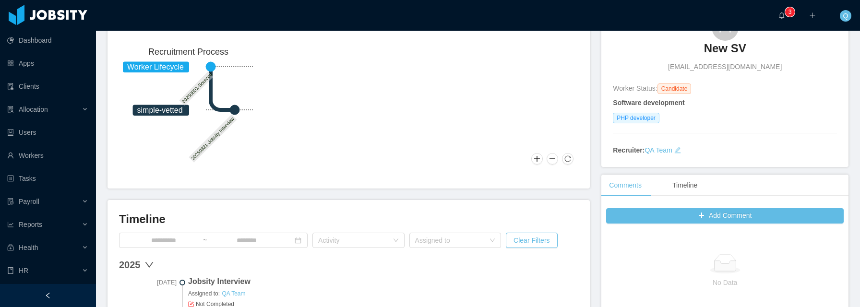
scroll to position [212, 0]
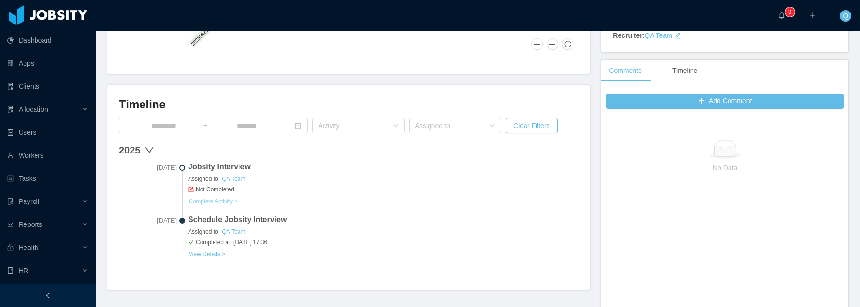
click at [228, 201] on link "Complete Activity >" at bounding box center [213, 202] width 50 height 8
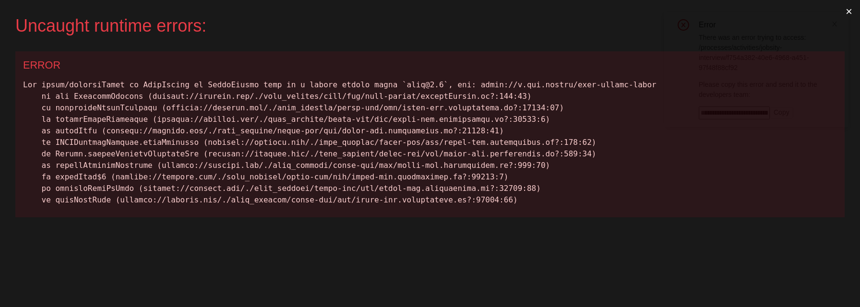
click at [384, 284] on div "Uncaught runtime errors: × ERROR" at bounding box center [430, 153] width 860 height 307
click at [850, 14] on button "×" at bounding box center [849, 11] width 22 height 23
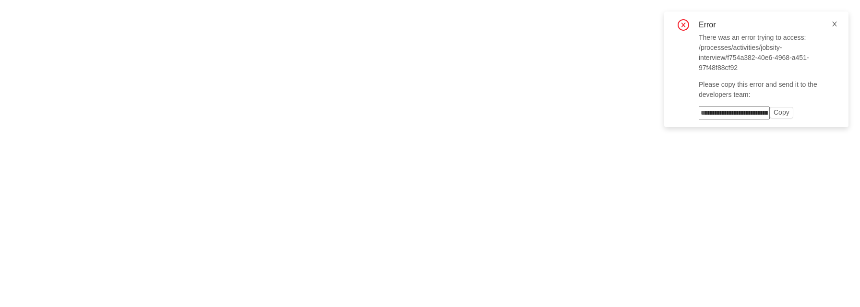
click at [835, 24] on icon "icon: close" at bounding box center [834, 24] width 7 height 7
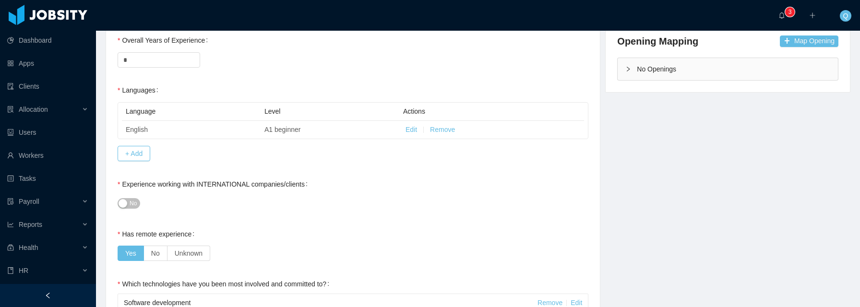
scroll to position [56, 0]
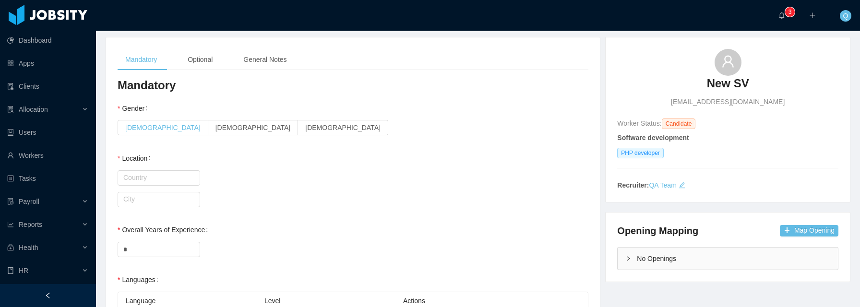
click at [139, 125] on span "[DEMOGRAPHIC_DATA]" at bounding box center [162, 128] width 75 height 8
click at [156, 175] on input "text" at bounding box center [159, 177] width 83 height 15
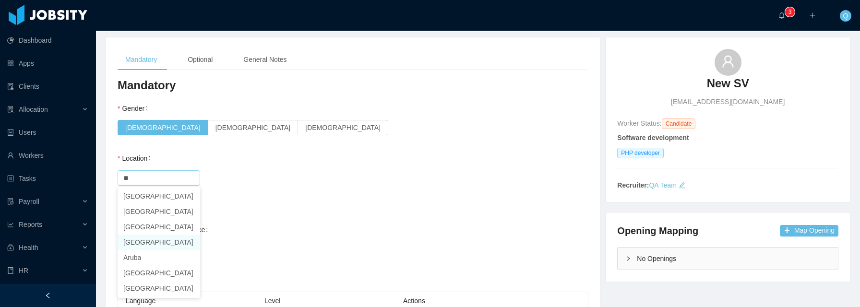
click at [151, 241] on li "[GEOGRAPHIC_DATA]" at bounding box center [159, 242] width 83 height 15
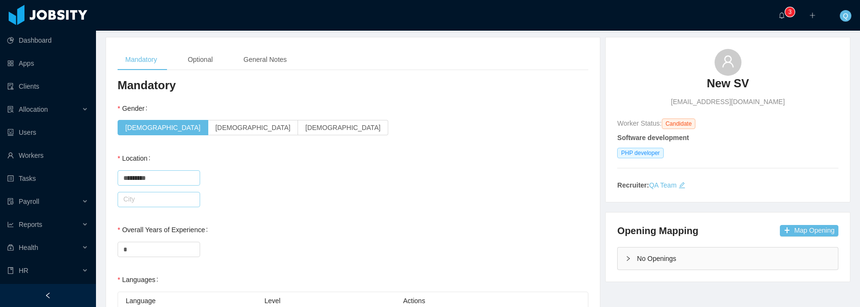
type input "*********"
click at [152, 195] on input "text" at bounding box center [159, 199] width 83 height 15
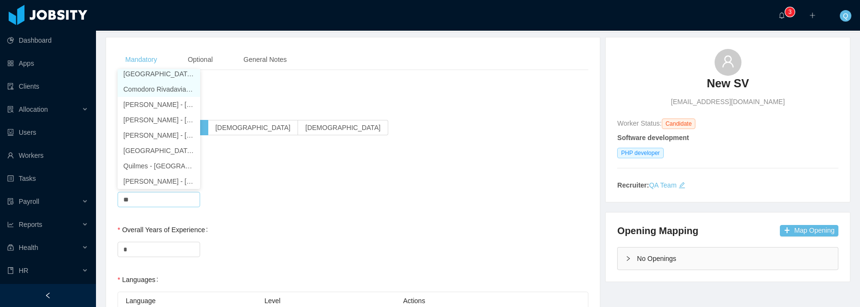
scroll to position [2, 0]
click at [151, 75] on li "[GEOGRAPHIC_DATA] - [GEOGRAPHIC_DATA], [GEOGRAPHIC_DATA]" at bounding box center [159, 76] width 83 height 15
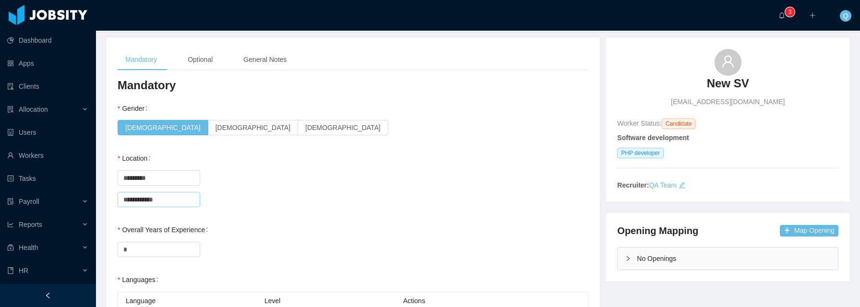
type input "**********"
click at [402, 184] on div "Country ********* [GEOGRAPHIC_DATA]" at bounding box center [353, 177] width 471 height 19
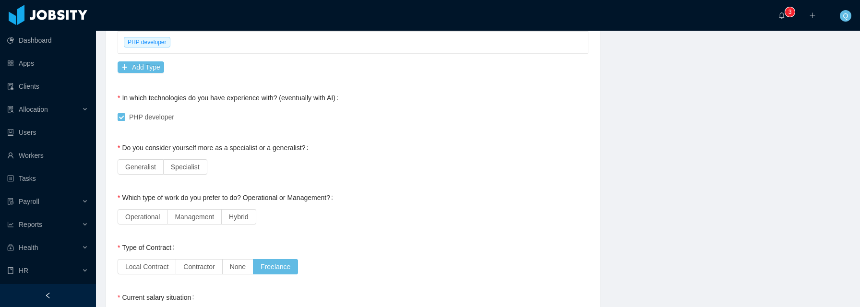
scroll to position [527, 0]
click at [177, 167] on span "Specialist" at bounding box center [185, 166] width 29 height 8
click at [133, 218] on span "Operational" at bounding box center [142, 216] width 35 height 8
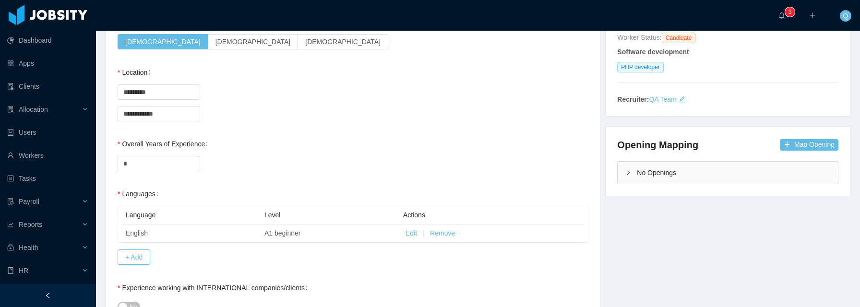
scroll to position [0, 0]
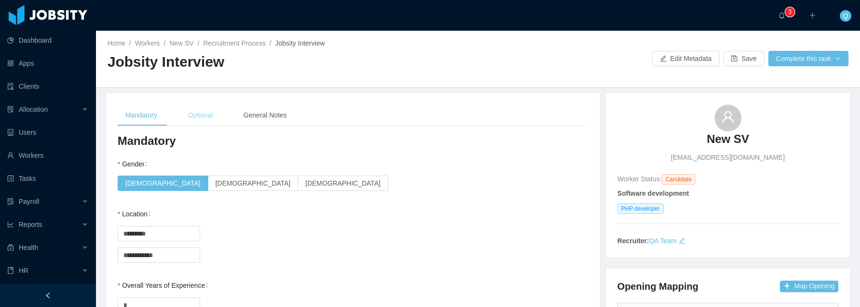
click at [205, 121] on div "Optional" at bounding box center [200, 116] width 40 height 22
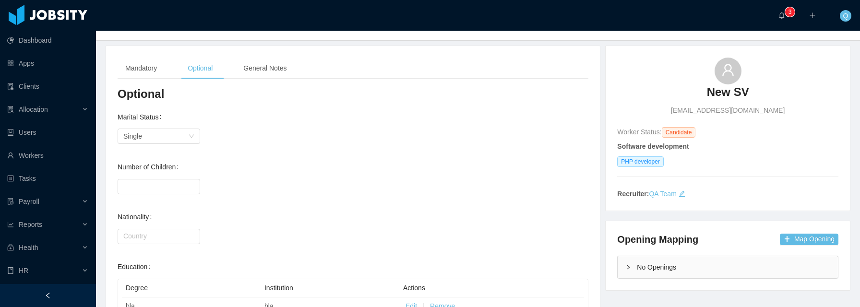
scroll to position [79, 0]
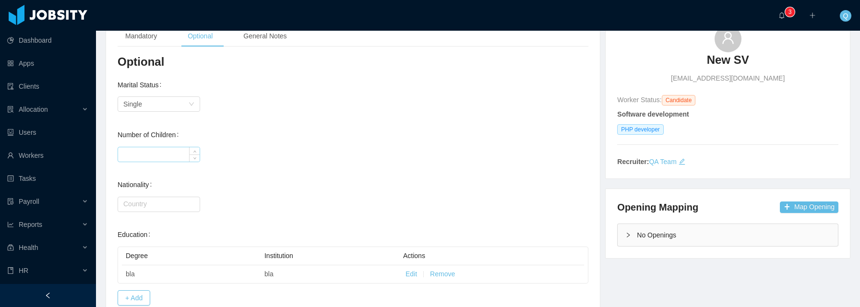
click at [154, 153] on input "Number of Children" at bounding box center [159, 154] width 82 height 14
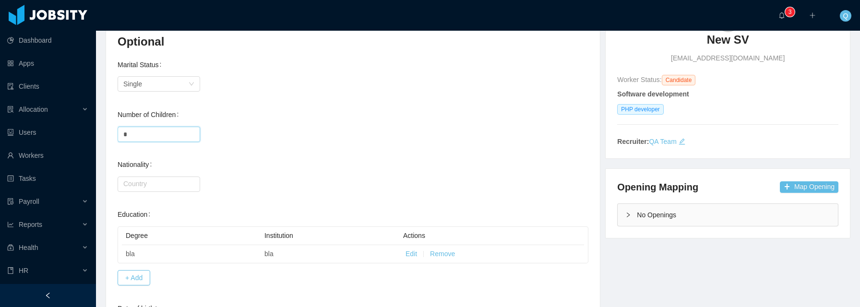
scroll to position [122, 0]
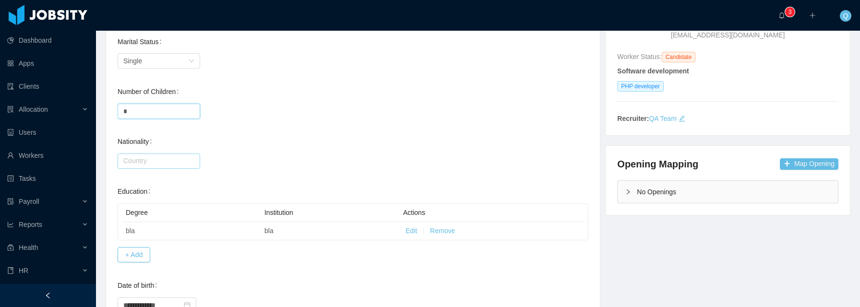
type input "*"
click at [160, 157] on input "text" at bounding box center [159, 161] width 83 height 15
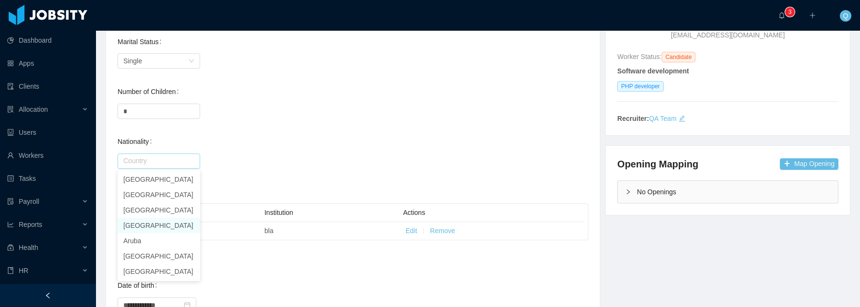
click at [155, 223] on li "[GEOGRAPHIC_DATA]" at bounding box center [159, 225] width 83 height 15
type input "*********"
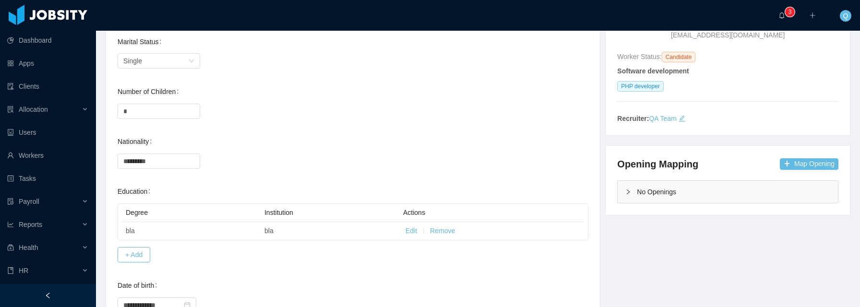
click at [327, 153] on div "Country ********* [GEOGRAPHIC_DATA]" at bounding box center [353, 160] width 471 height 19
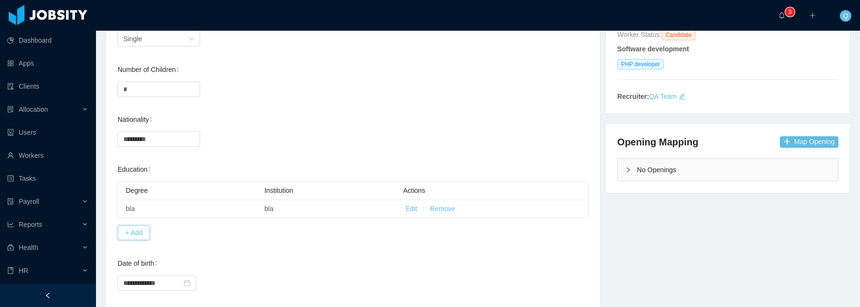
scroll to position [236, 0]
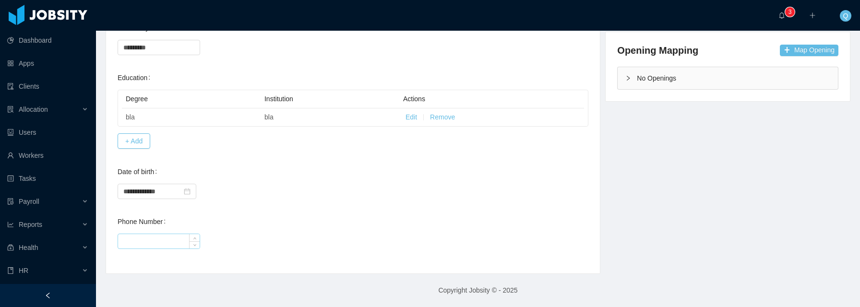
click at [170, 243] on input "Phone Number" at bounding box center [159, 241] width 82 height 14
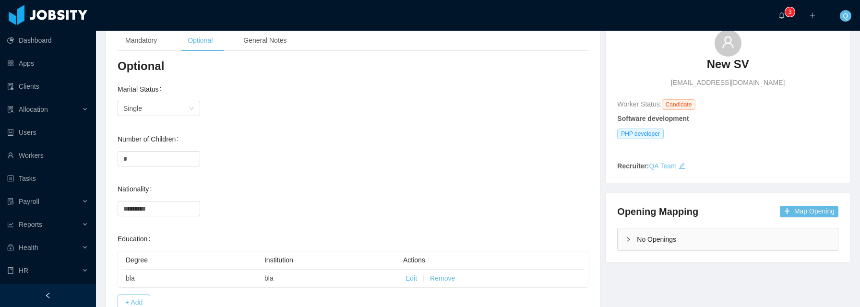
scroll to position [0, 0]
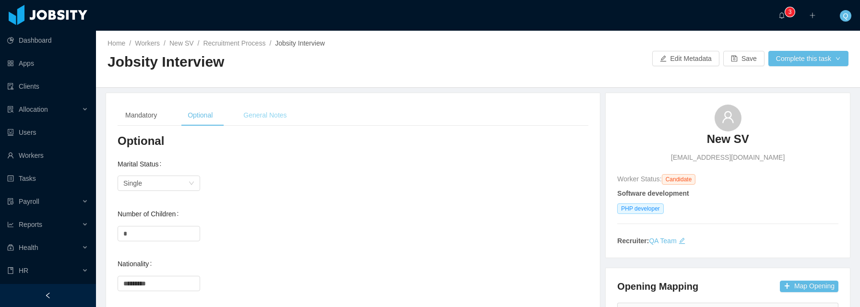
click at [265, 119] on div "General Notes" at bounding box center [265, 116] width 59 height 22
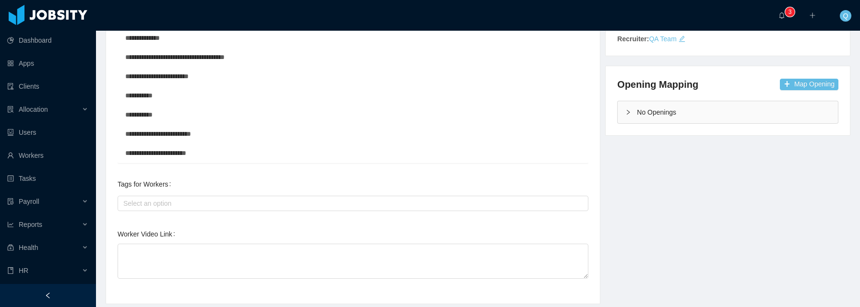
scroll to position [232, 0]
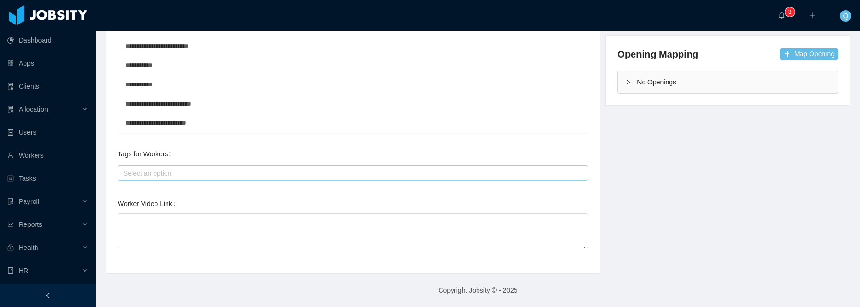
click at [236, 174] on div "Select an option" at bounding box center [350, 173] width 455 height 10
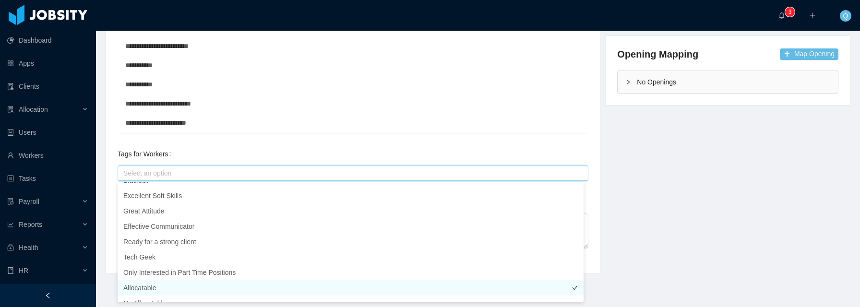
scroll to position [206, 0]
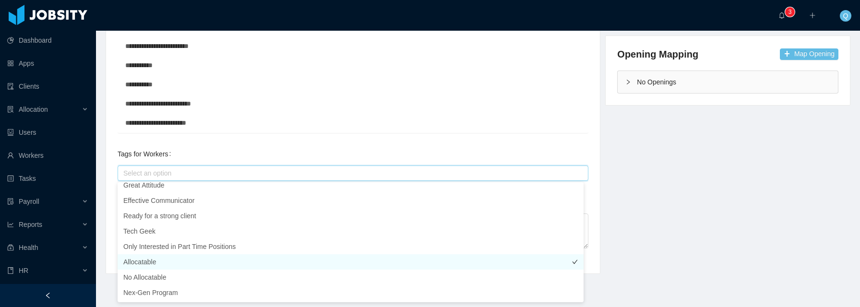
click at [168, 264] on li "Allocatable" at bounding box center [351, 261] width 466 height 15
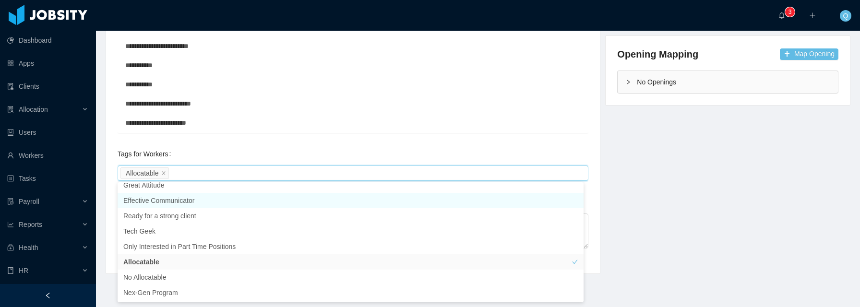
scroll to position [202, 0]
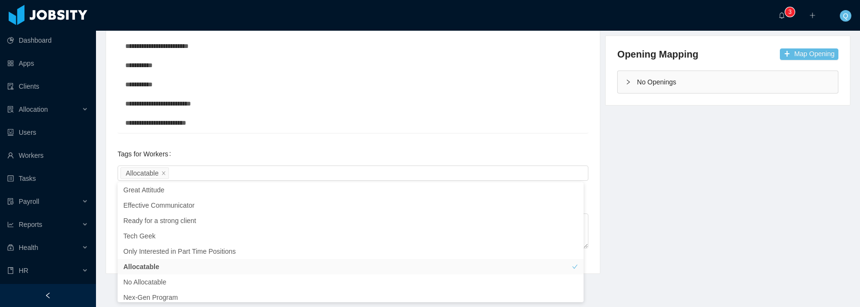
click at [254, 151] on div "Tags for Workers Select an option Allocatable" at bounding box center [353, 163] width 471 height 38
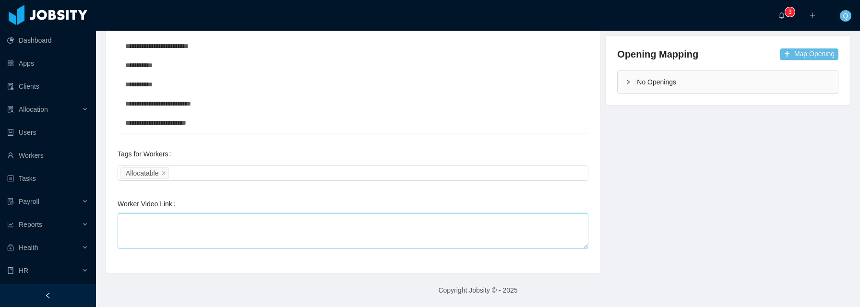
click at [205, 227] on textarea "Worker Video Link" at bounding box center [353, 231] width 471 height 35
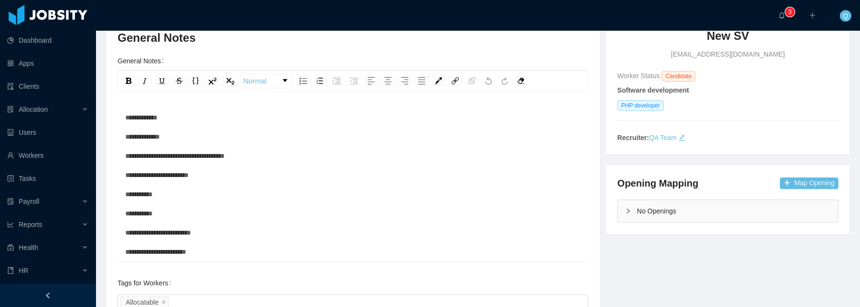
scroll to position [0, 0]
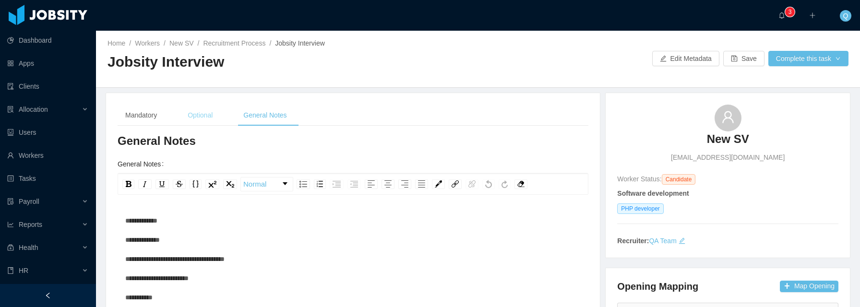
click at [198, 116] on div "Optional" at bounding box center [200, 116] width 40 height 22
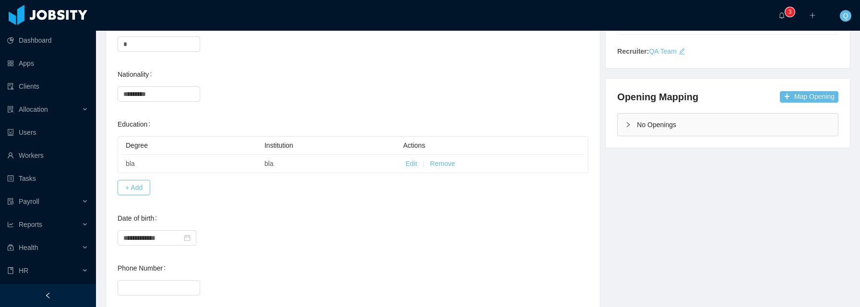
scroll to position [236, 0]
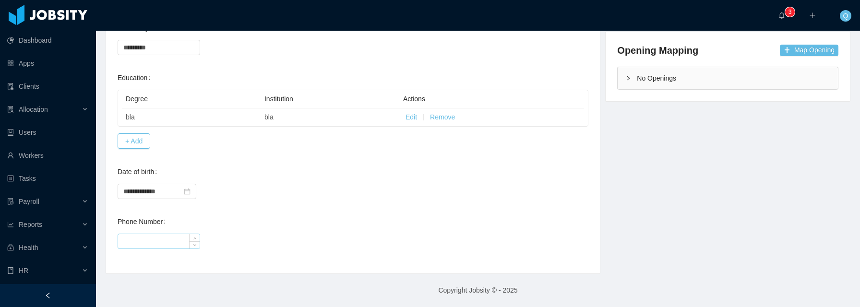
click at [159, 238] on input "Phone Number" at bounding box center [159, 241] width 82 height 14
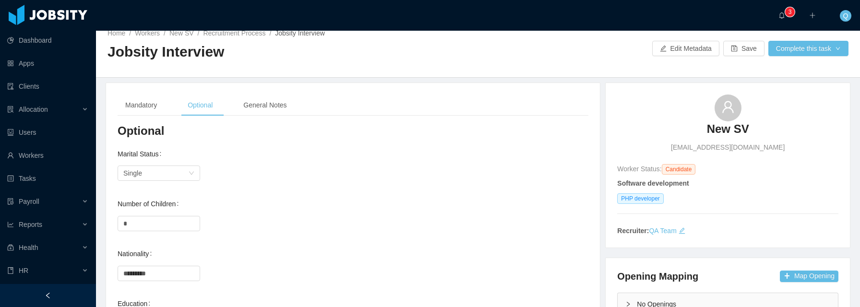
scroll to position [0, 0]
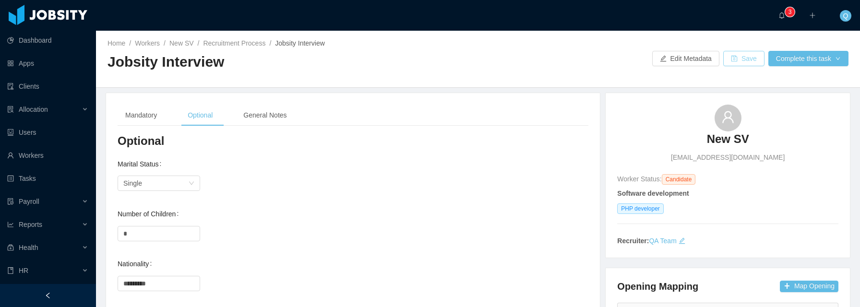
type input "*****"
click at [740, 59] on button "Save" at bounding box center [743, 58] width 41 height 15
click at [270, 114] on div "General Notes" at bounding box center [265, 116] width 59 height 22
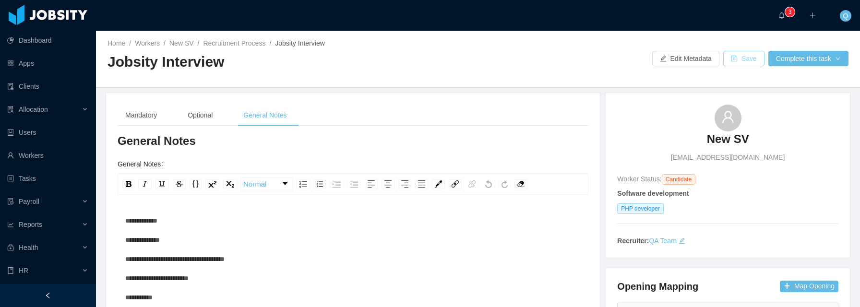
click at [726, 60] on button "Save" at bounding box center [743, 58] width 41 height 15
click at [737, 61] on button "Save" at bounding box center [743, 58] width 41 height 15
click at [729, 58] on button "Save" at bounding box center [743, 58] width 41 height 15
click at [729, 61] on button "Save" at bounding box center [743, 58] width 41 height 15
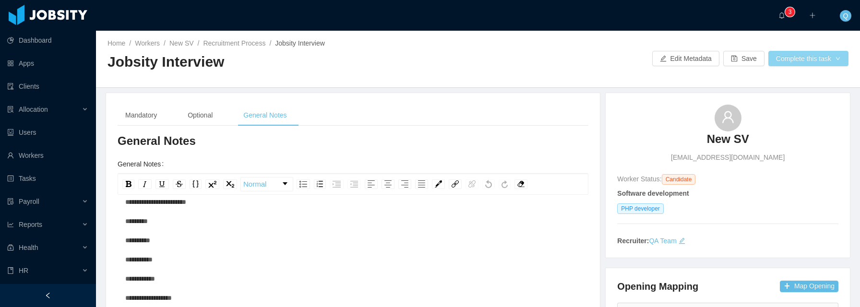
click at [782, 62] on button "Complete this task" at bounding box center [808, 58] width 80 height 15
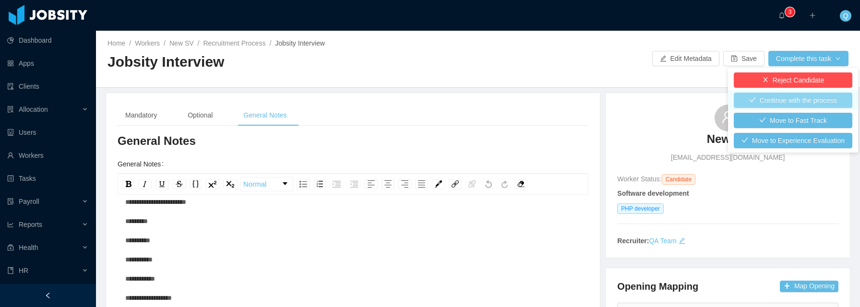
click at [788, 101] on button "Continue with the process" at bounding box center [793, 100] width 119 height 15
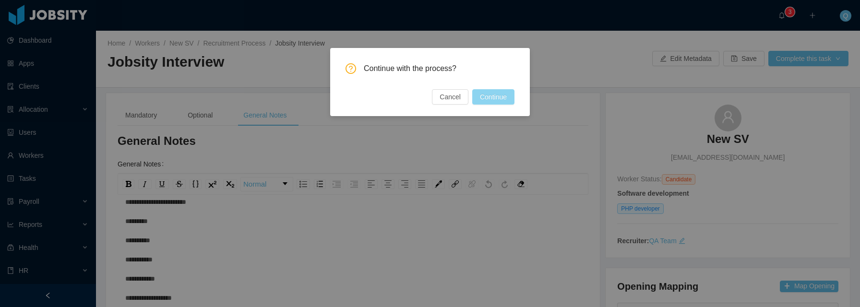
click at [505, 97] on button "Continue" at bounding box center [493, 96] width 42 height 15
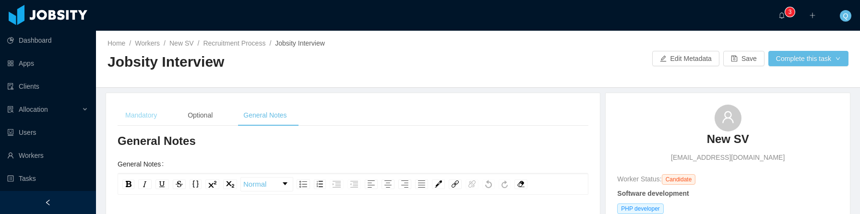
click at [150, 116] on div "Mandatory" at bounding box center [141, 116] width 47 height 22
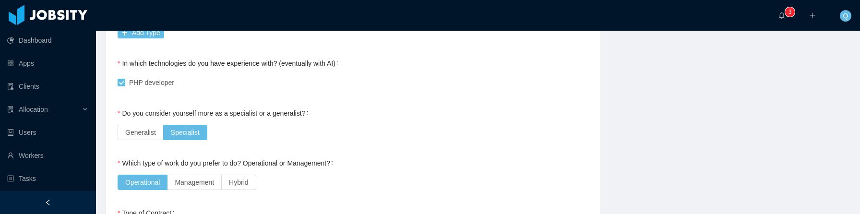
scroll to position [593, 0]
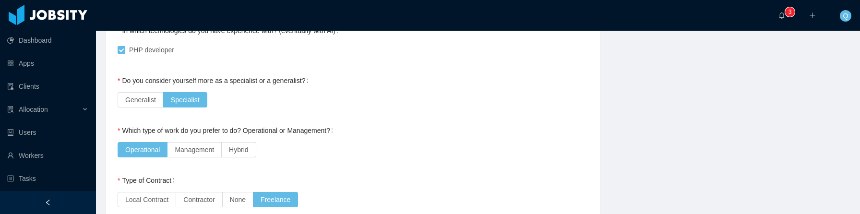
click at [477, 141] on div "Operational Management Hybrid" at bounding box center [353, 149] width 471 height 19
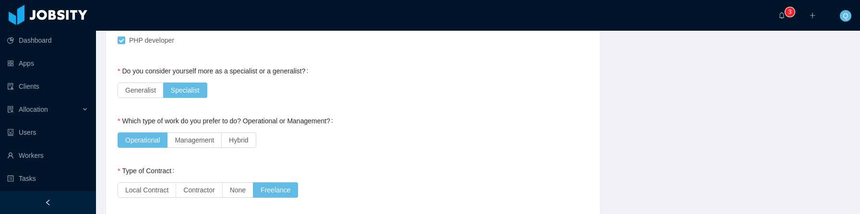
scroll to position [607, 0]
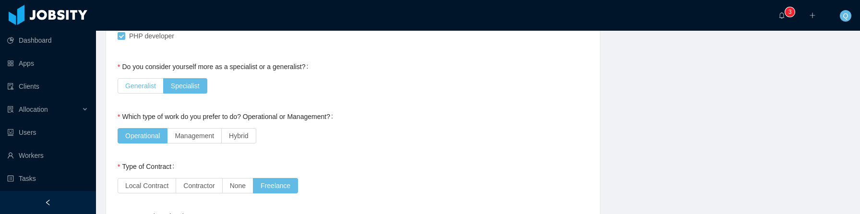
click at [146, 85] on span "Generalist" at bounding box center [140, 86] width 31 height 8
click at [182, 85] on span "Specialist" at bounding box center [185, 86] width 29 height 8
click at [186, 133] on span "Management" at bounding box center [194, 136] width 39 height 8
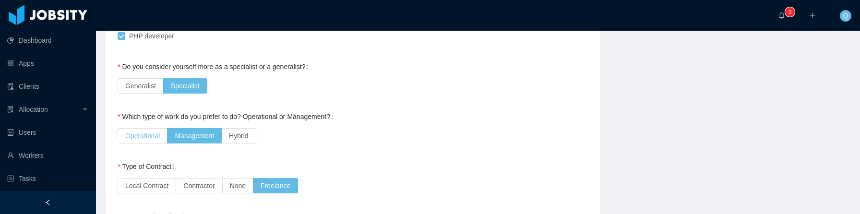
click at [148, 135] on span "Operational" at bounding box center [142, 136] width 35 height 8
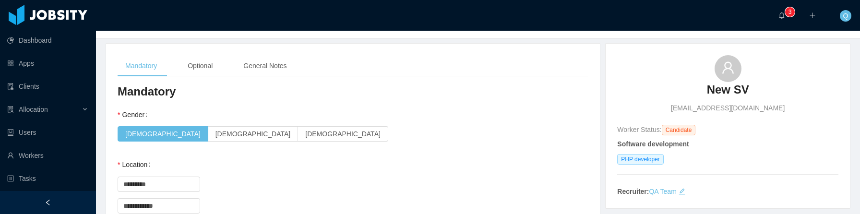
scroll to position [0, 0]
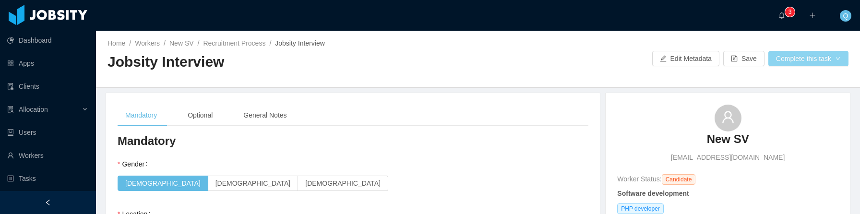
click at [785, 52] on button "Complete this task" at bounding box center [808, 58] width 80 height 15
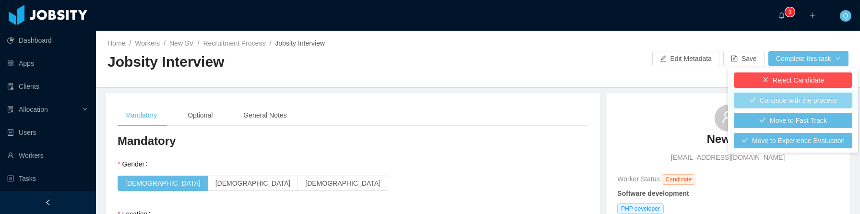
click at [785, 99] on button "Continue with the process" at bounding box center [793, 100] width 119 height 15
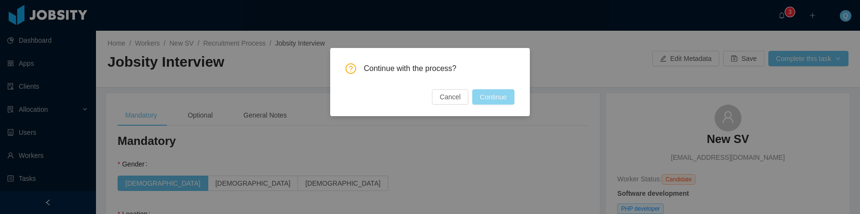
click at [481, 97] on button "Continue" at bounding box center [493, 96] width 42 height 15
